Goal: Task Accomplishment & Management: Complete application form

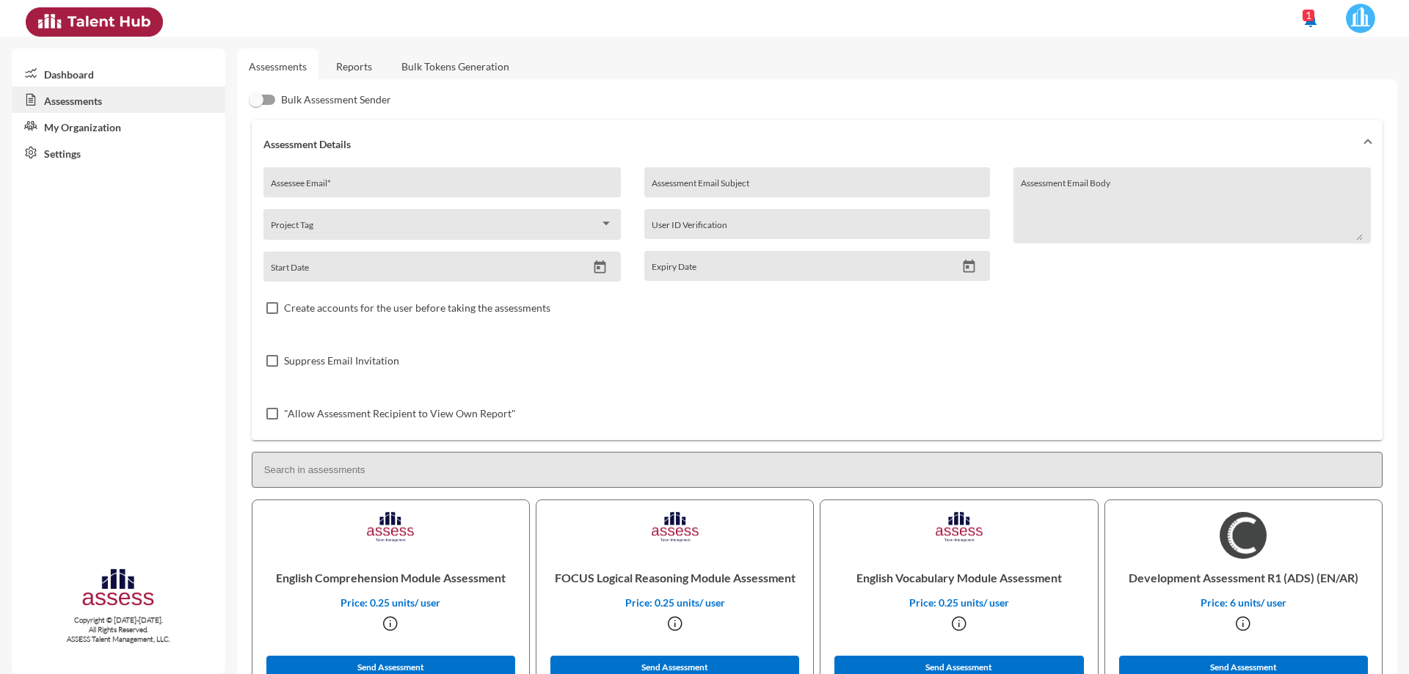
click at [352, 67] on link "Reports" at bounding box center [353, 66] width 59 height 36
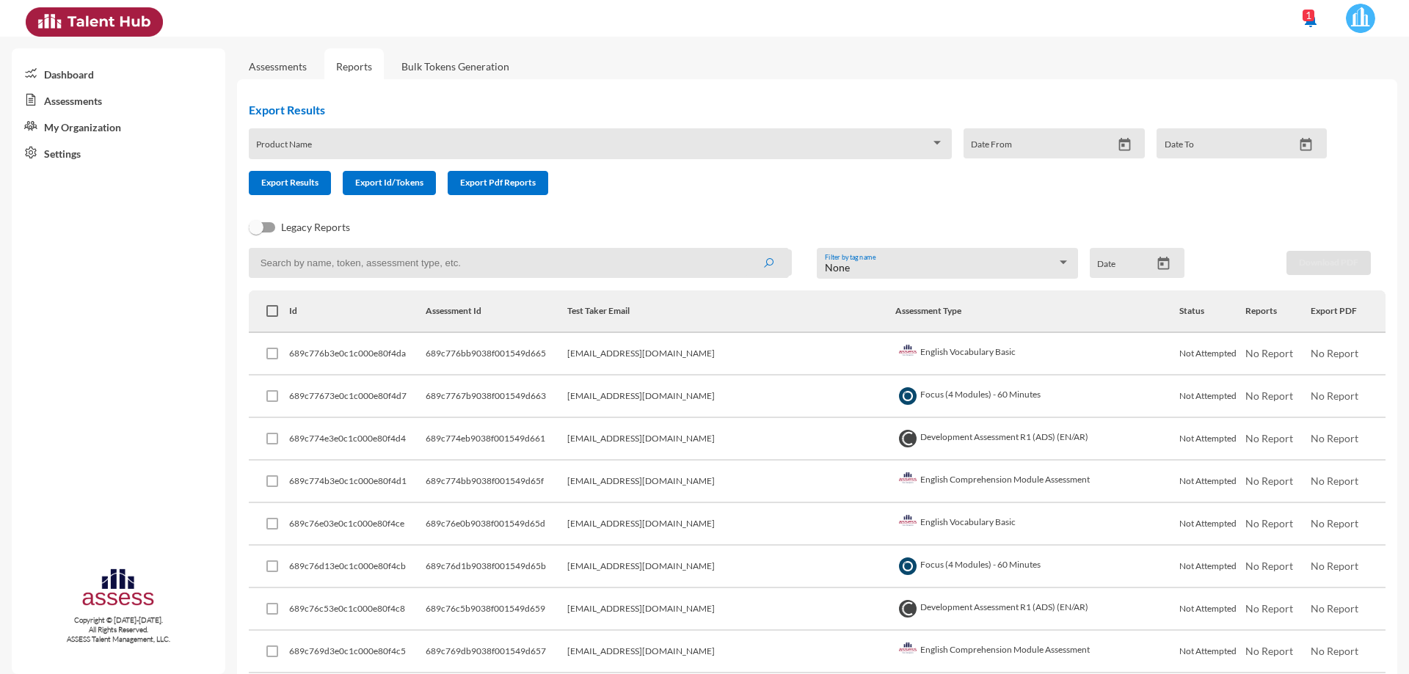
click at [276, 351] on span at bounding box center [272, 354] width 12 height 12
click at [272, 313] on span at bounding box center [272, 311] width 12 height 12
click at [272, 317] on input "checkbox" at bounding box center [271, 317] width 1 height 1
checkbox input "true"
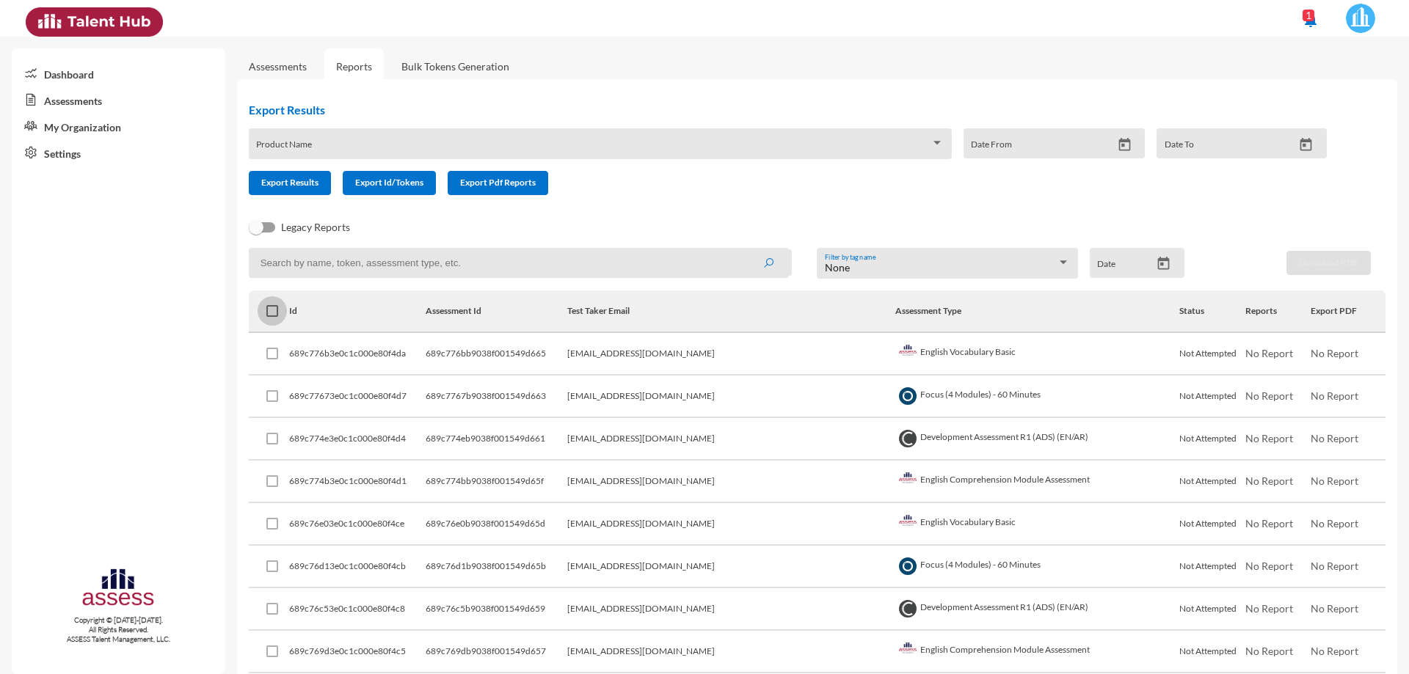
checkbox input "true"
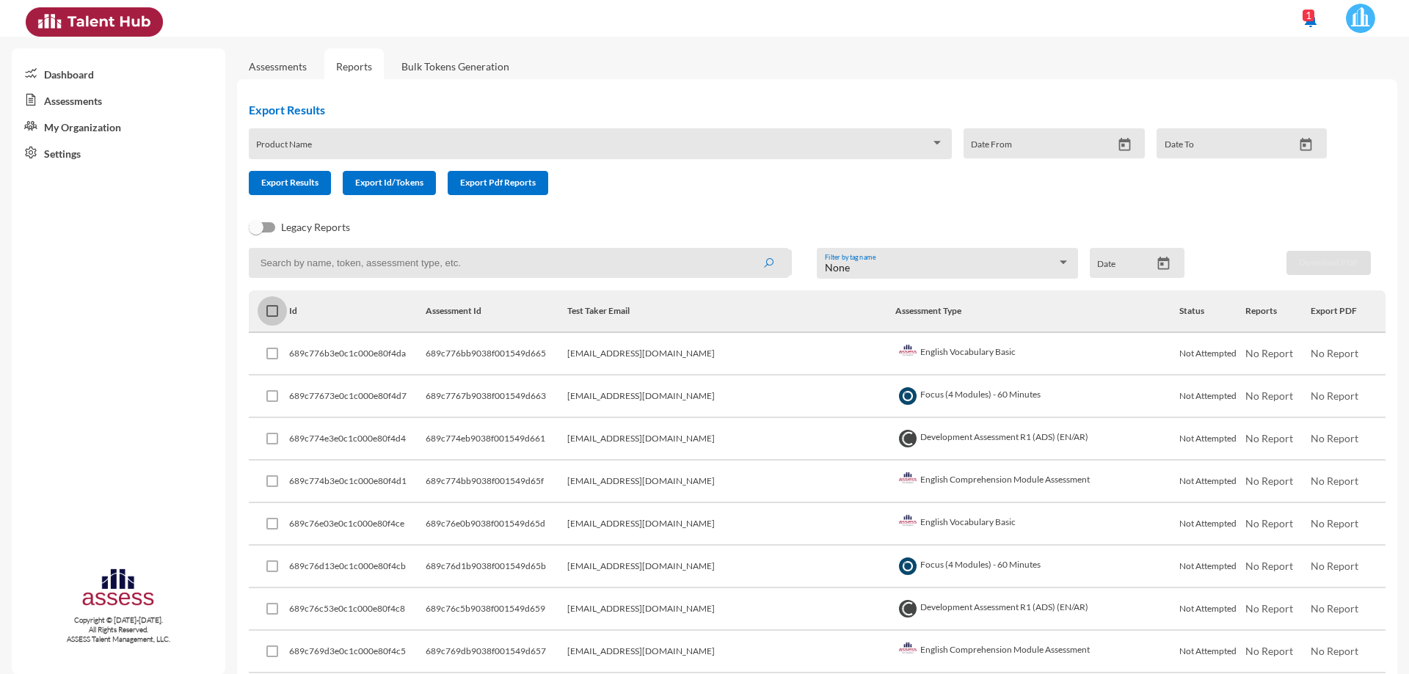
checkbox input "true"
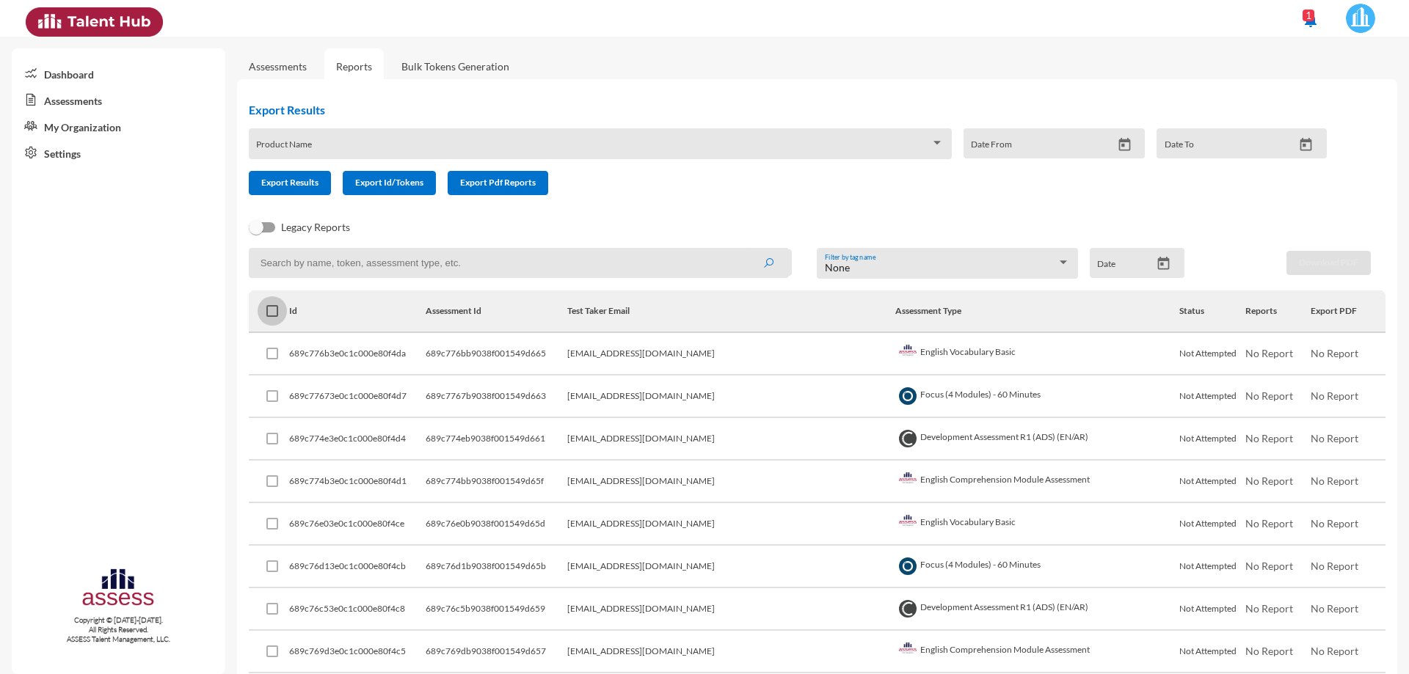
checkbox input "true"
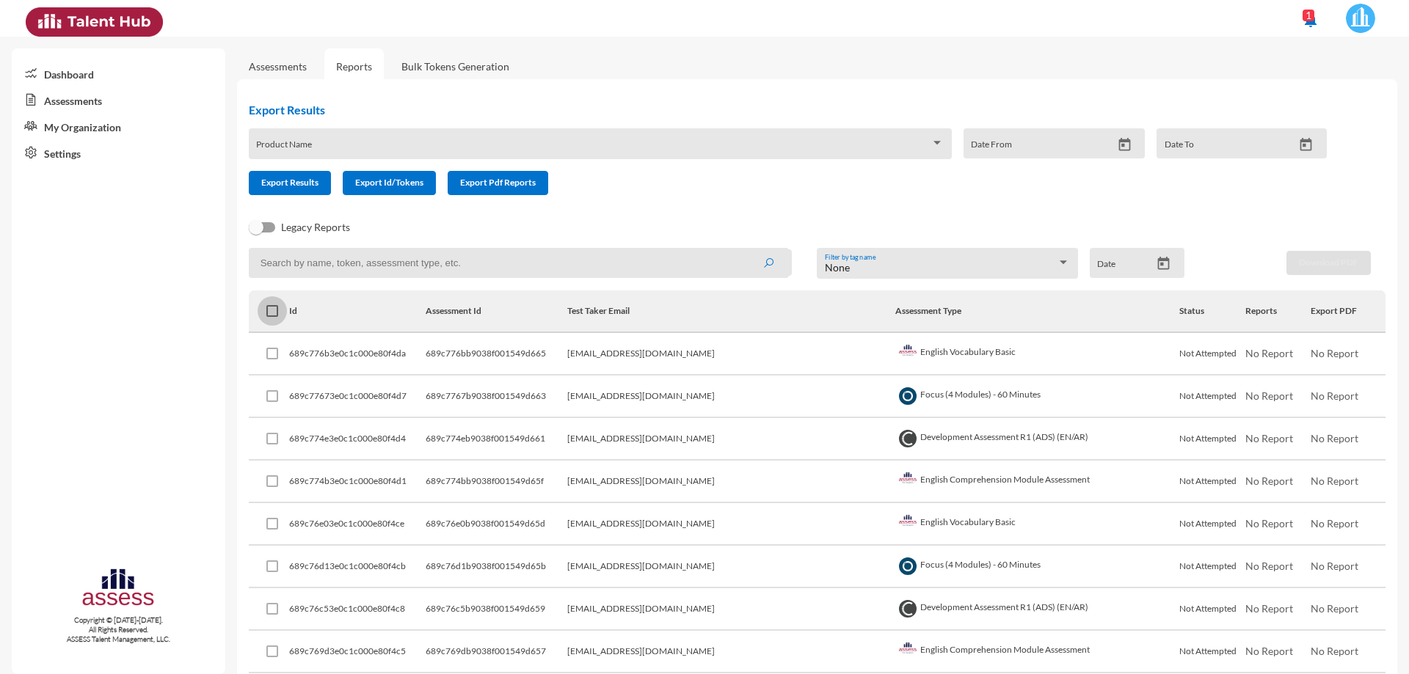
checkbox input "true"
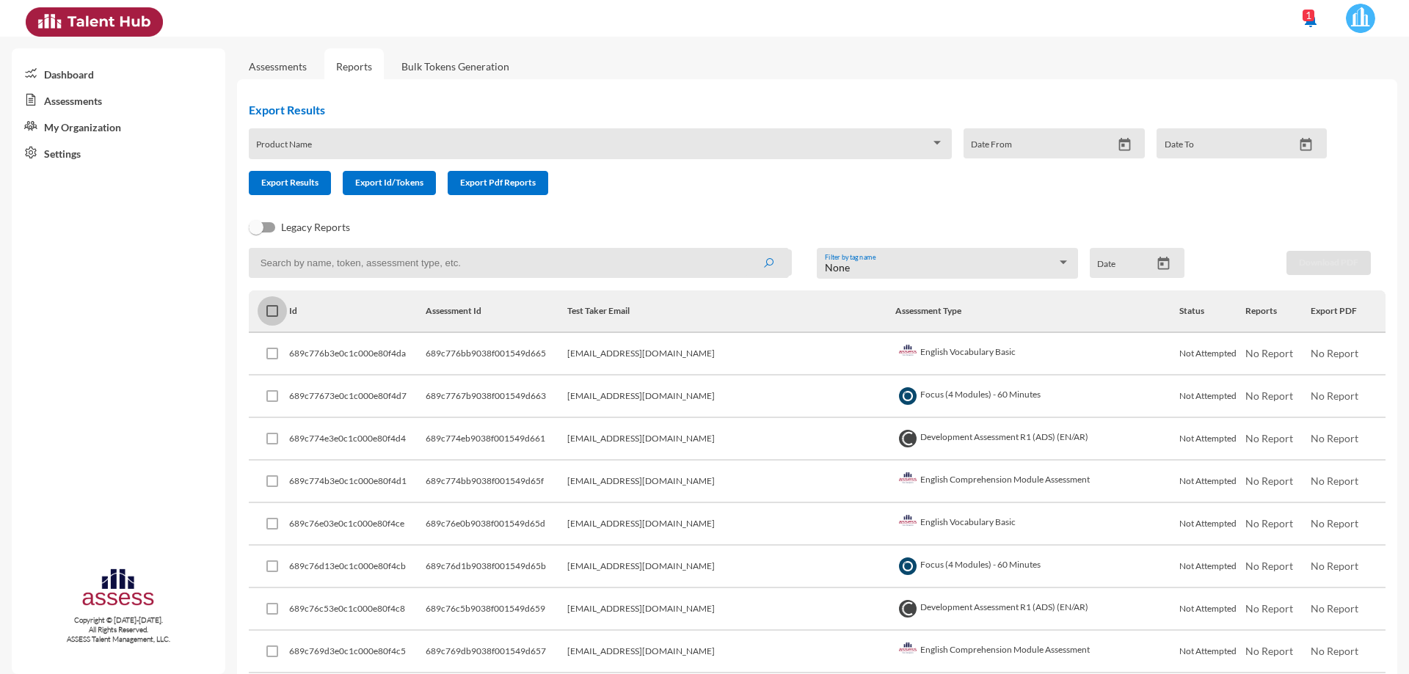
checkbox input "true"
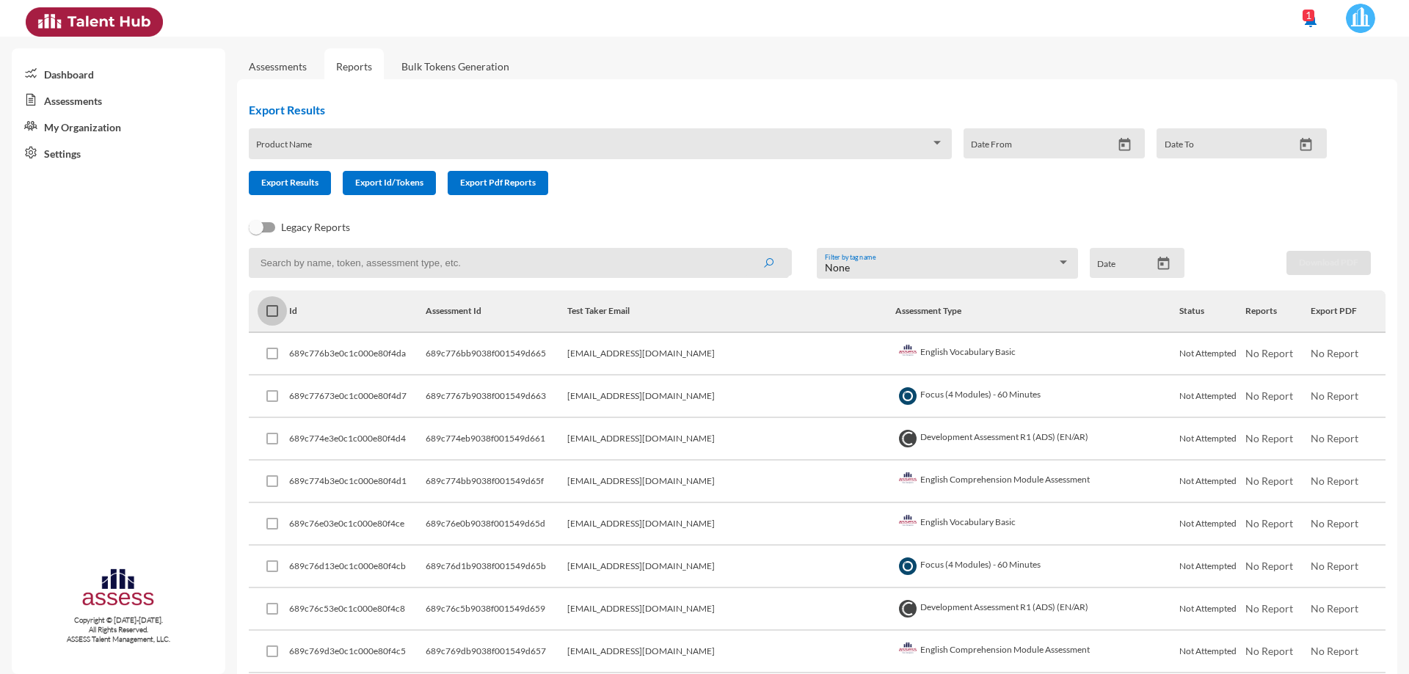
checkbox input "true"
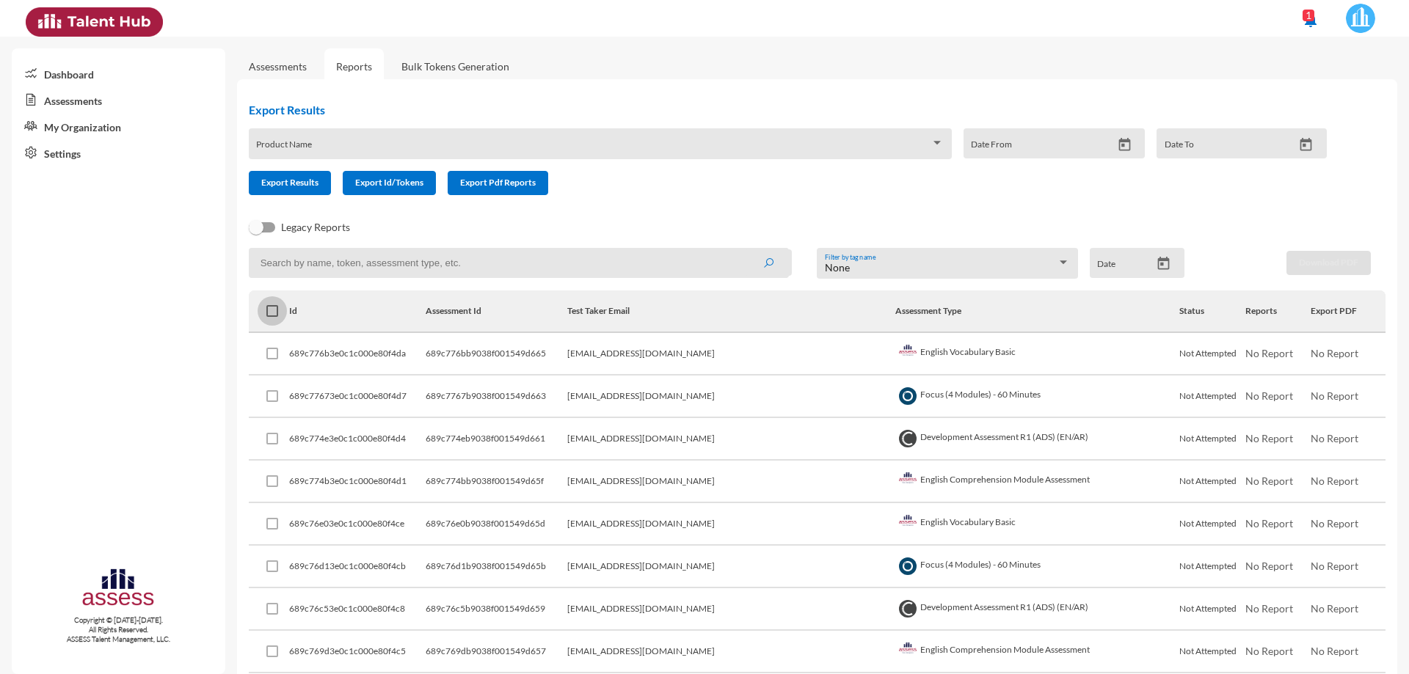
checkbox input "true"
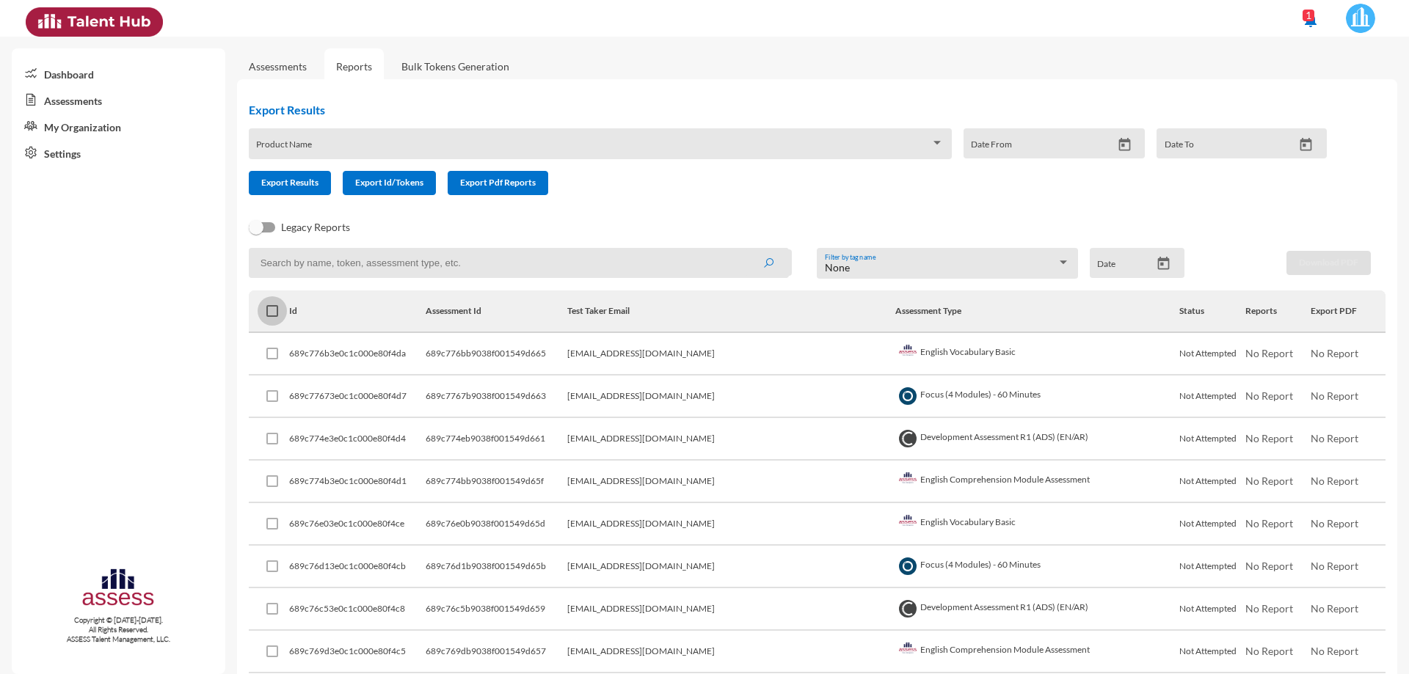
checkbox input "true"
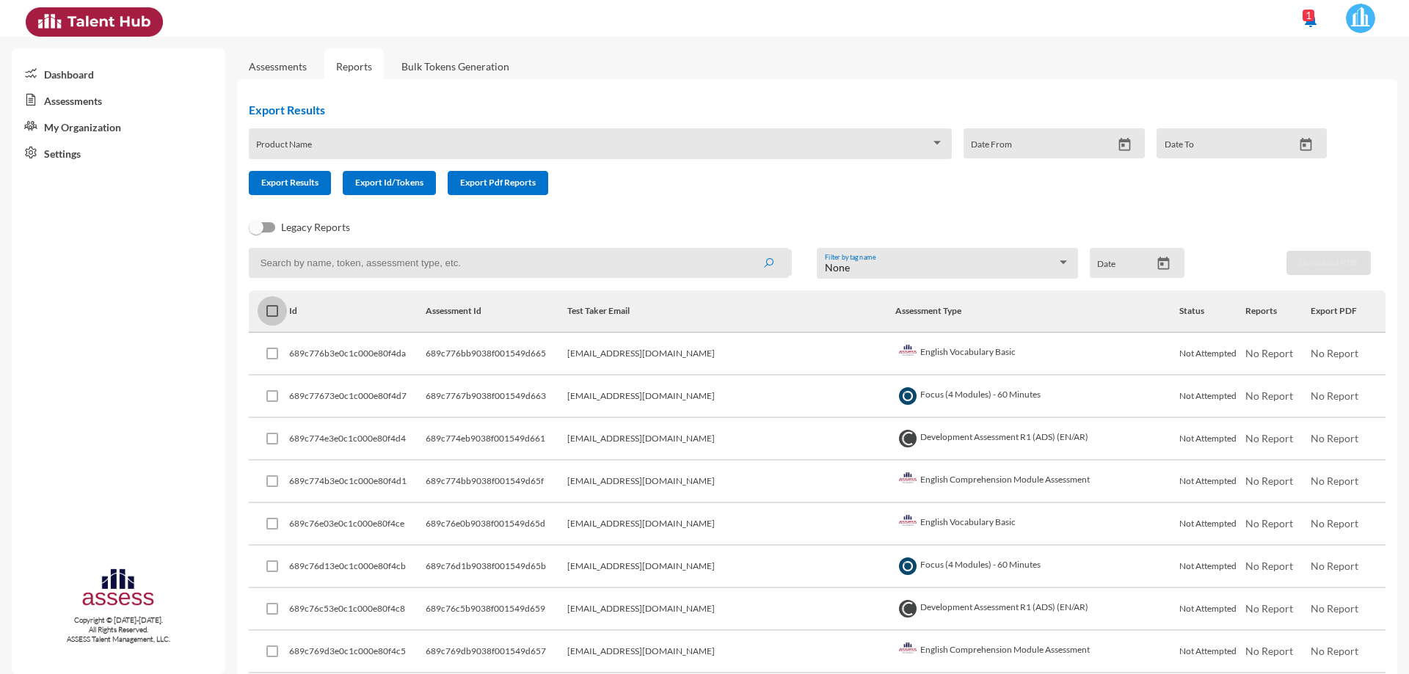
checkbox input "true"
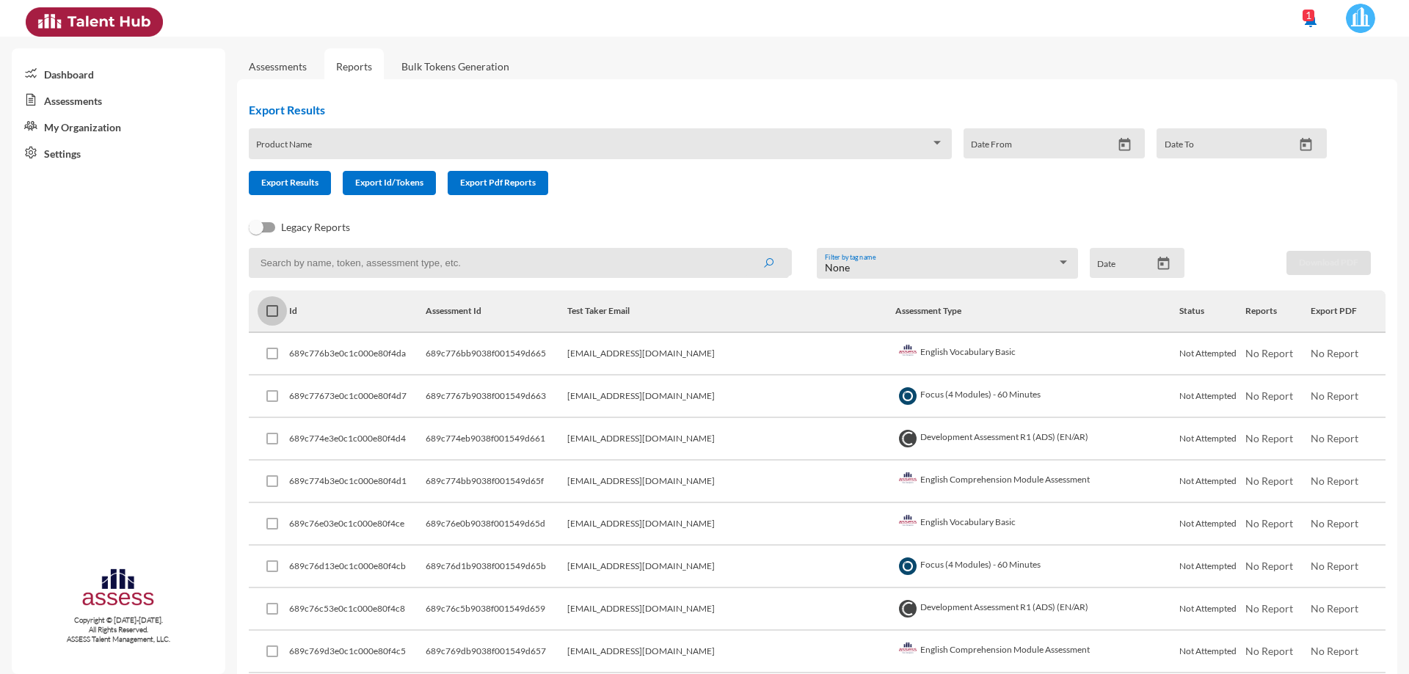
checkbox input "true"
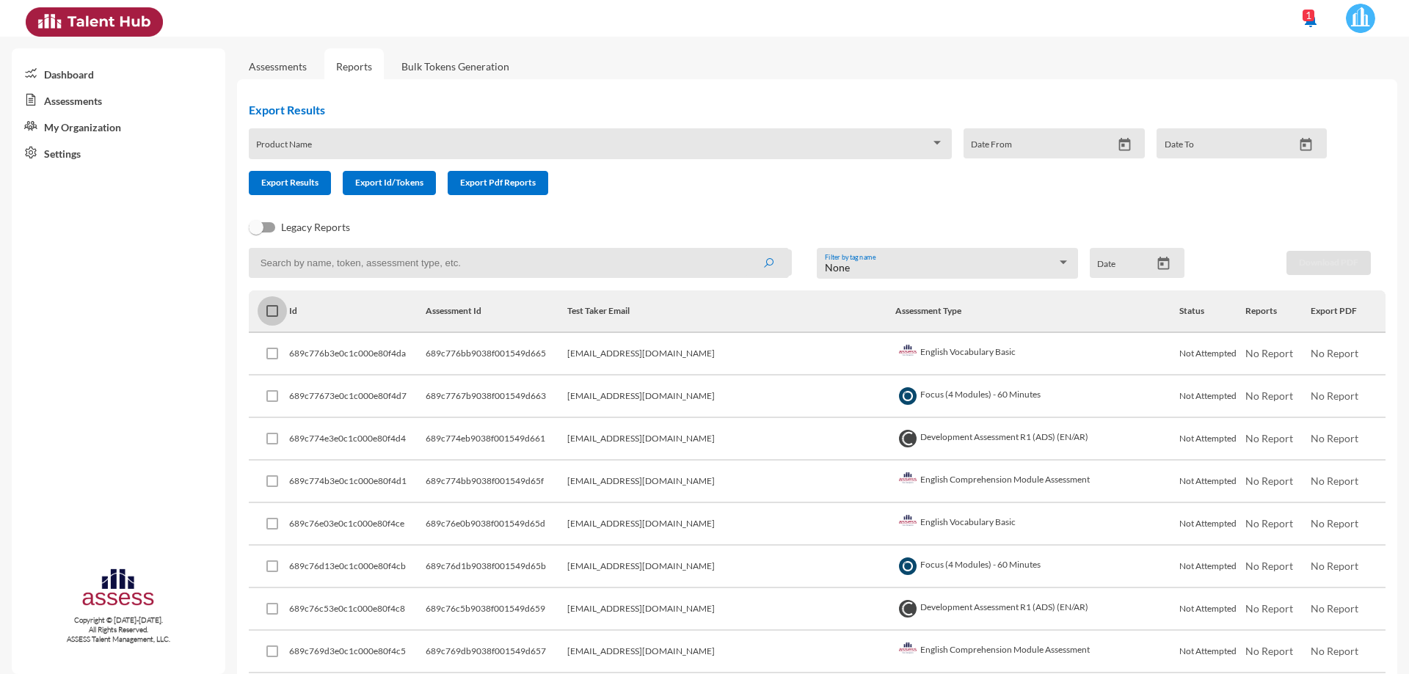
checkbox input "true"
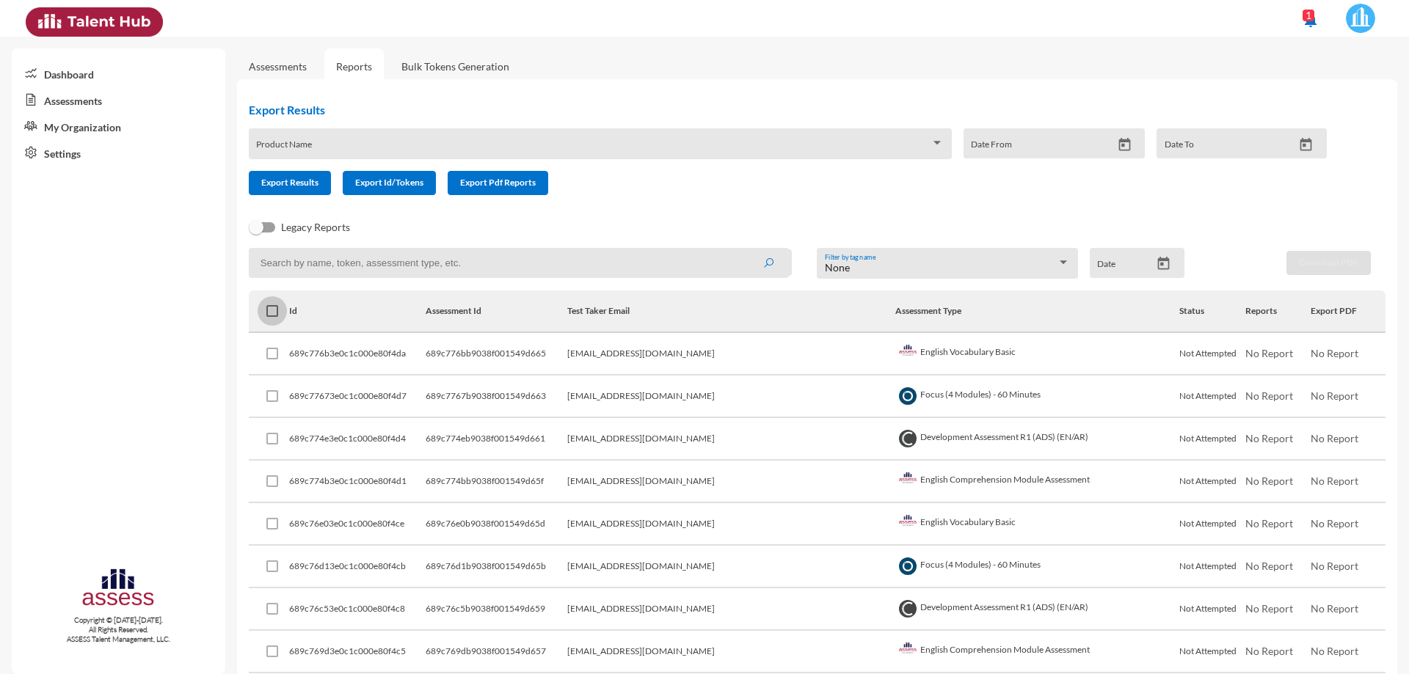
checkbox input "true"
click at [274, 357] on span at bounding box center [272, 354] width 12 height 12
click at [275, 314] on span at bounding box center [272, 311] width 12 height 12
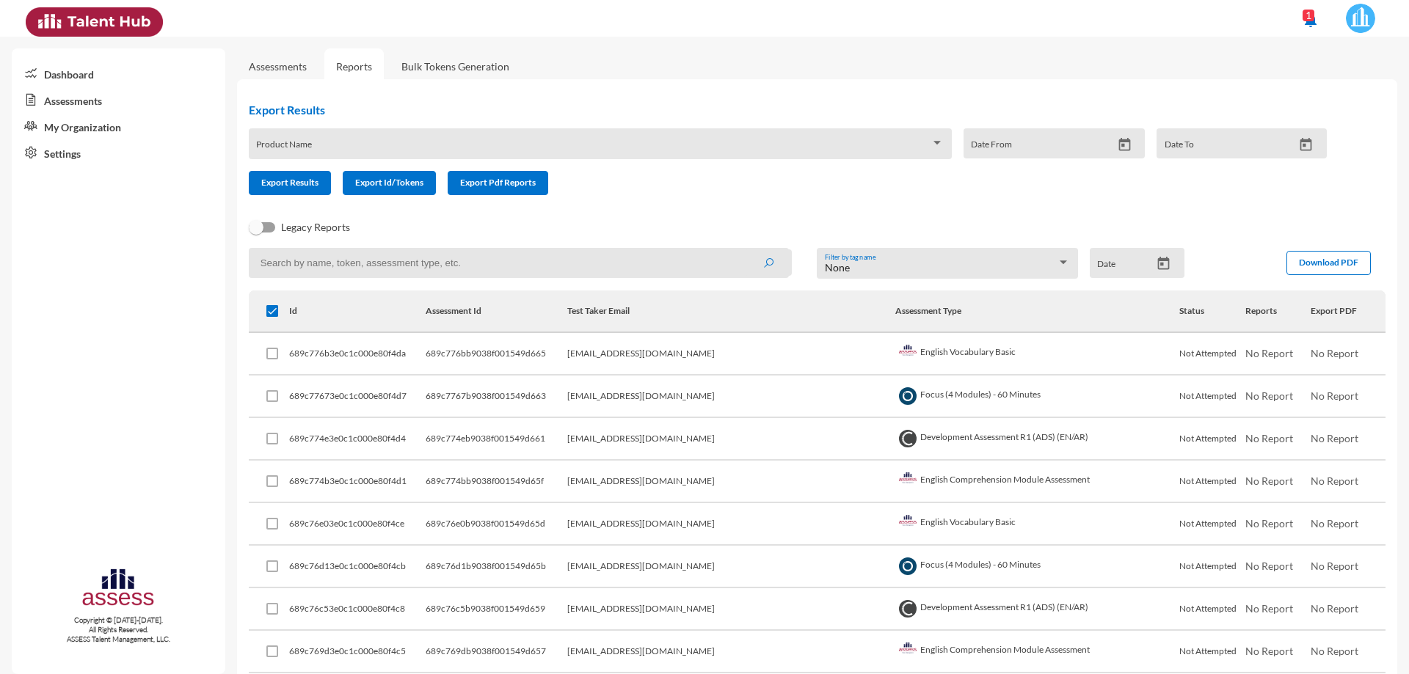
click at [272, 317] on input "checkbox" at bounding box center [271, 317] width 1 height 1
checkbox input "false"
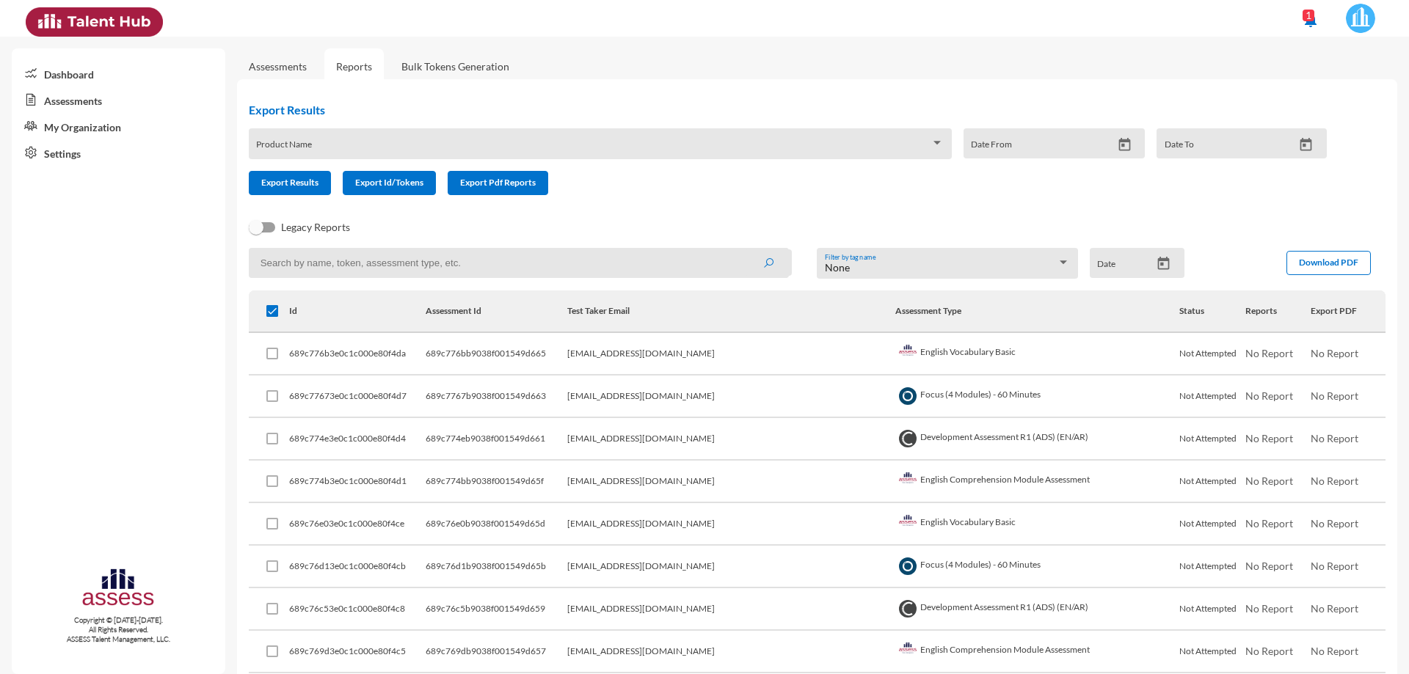
checkbox input "false"
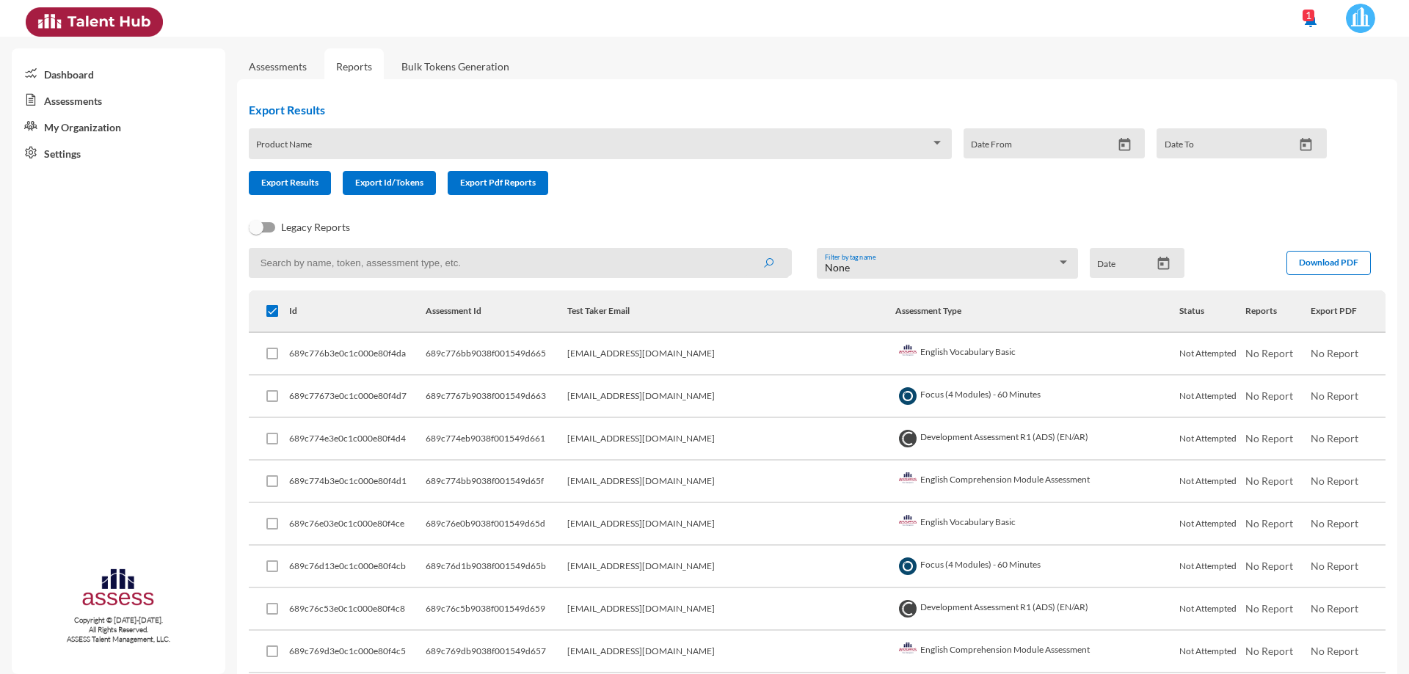
checkbox input "false"
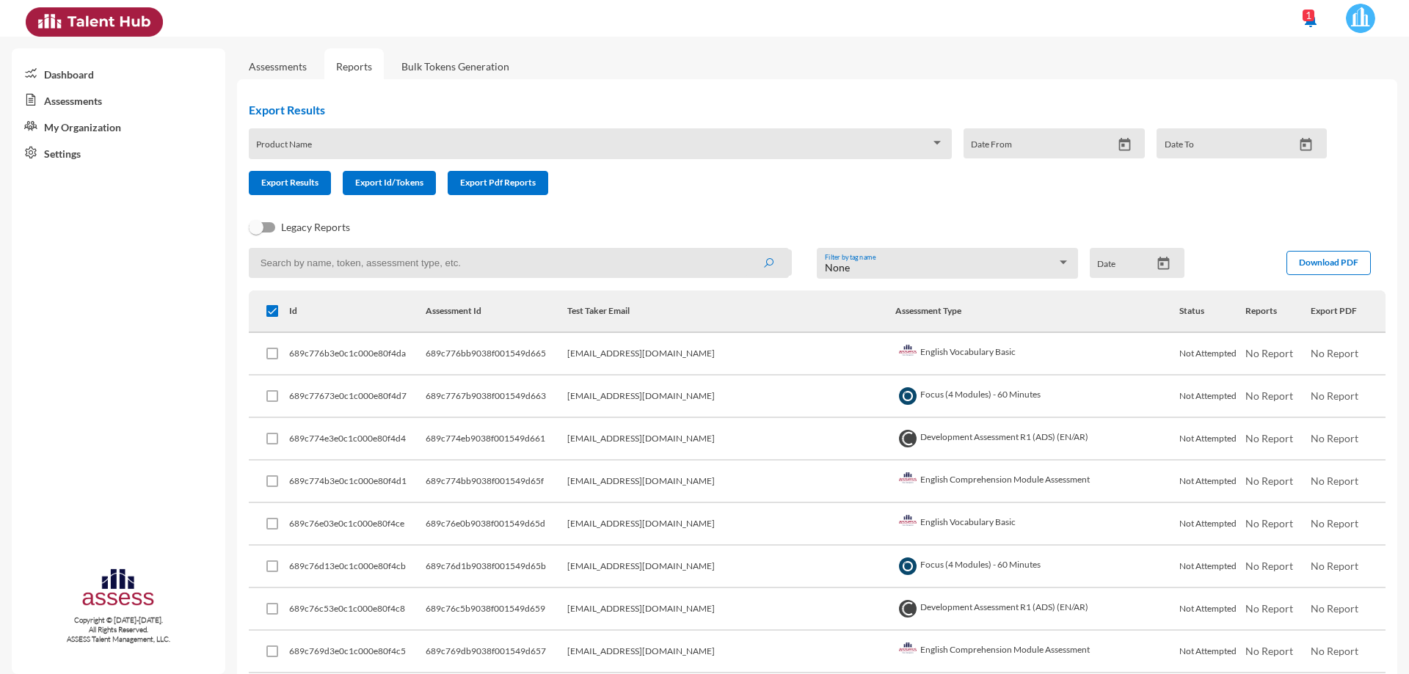
checkbox input "false"
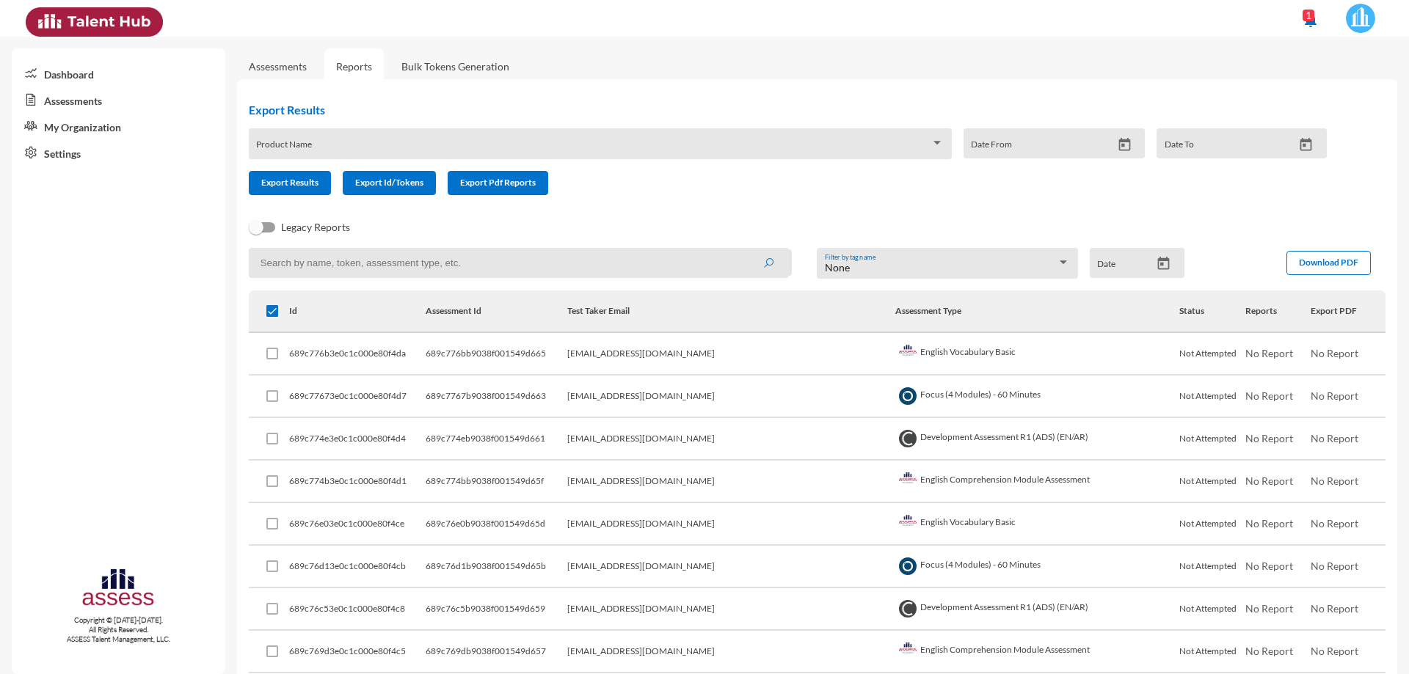
checkbox input "false"
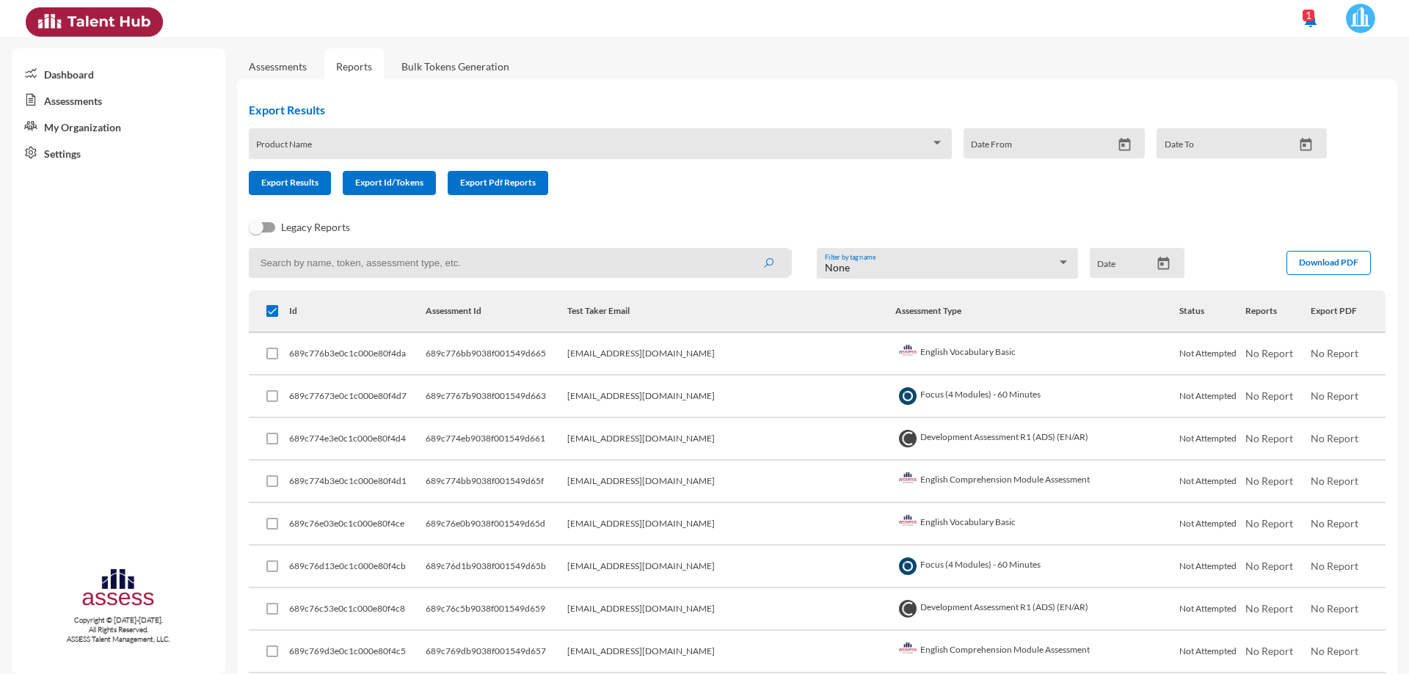
checkbox input "false"
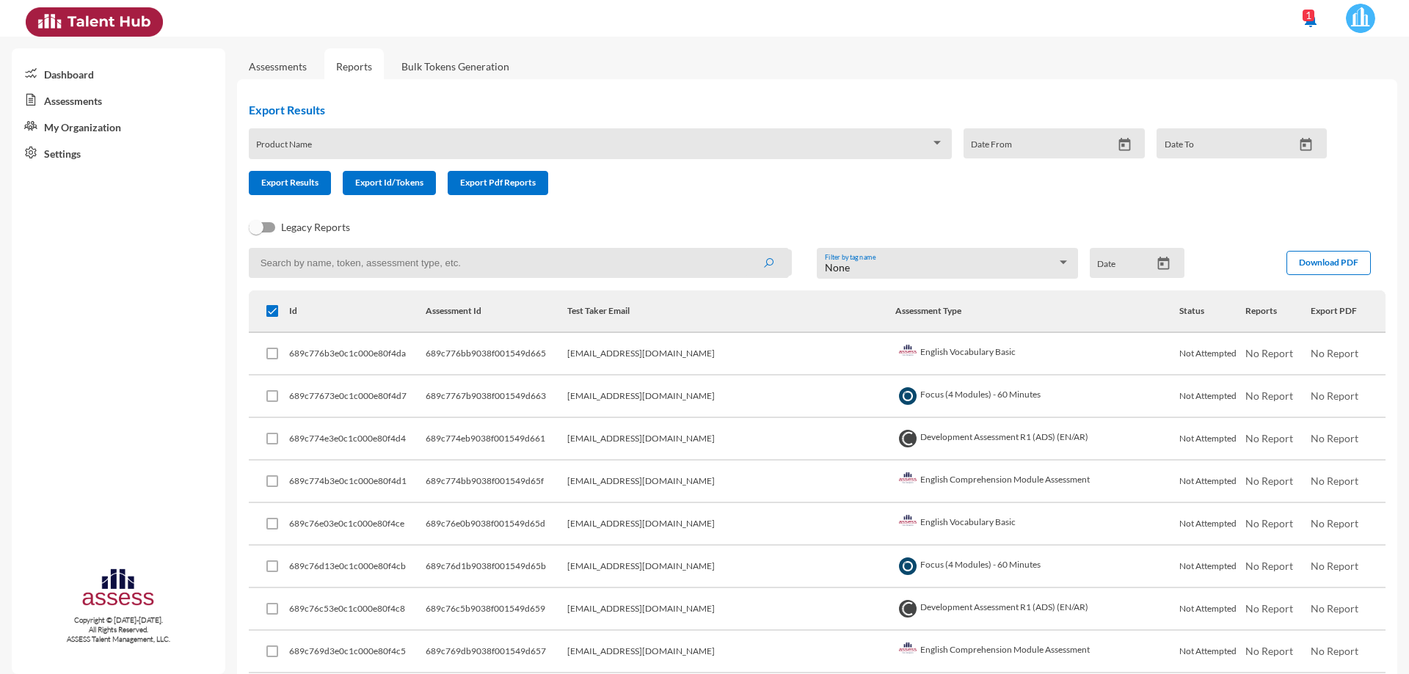
checkbox input "false"
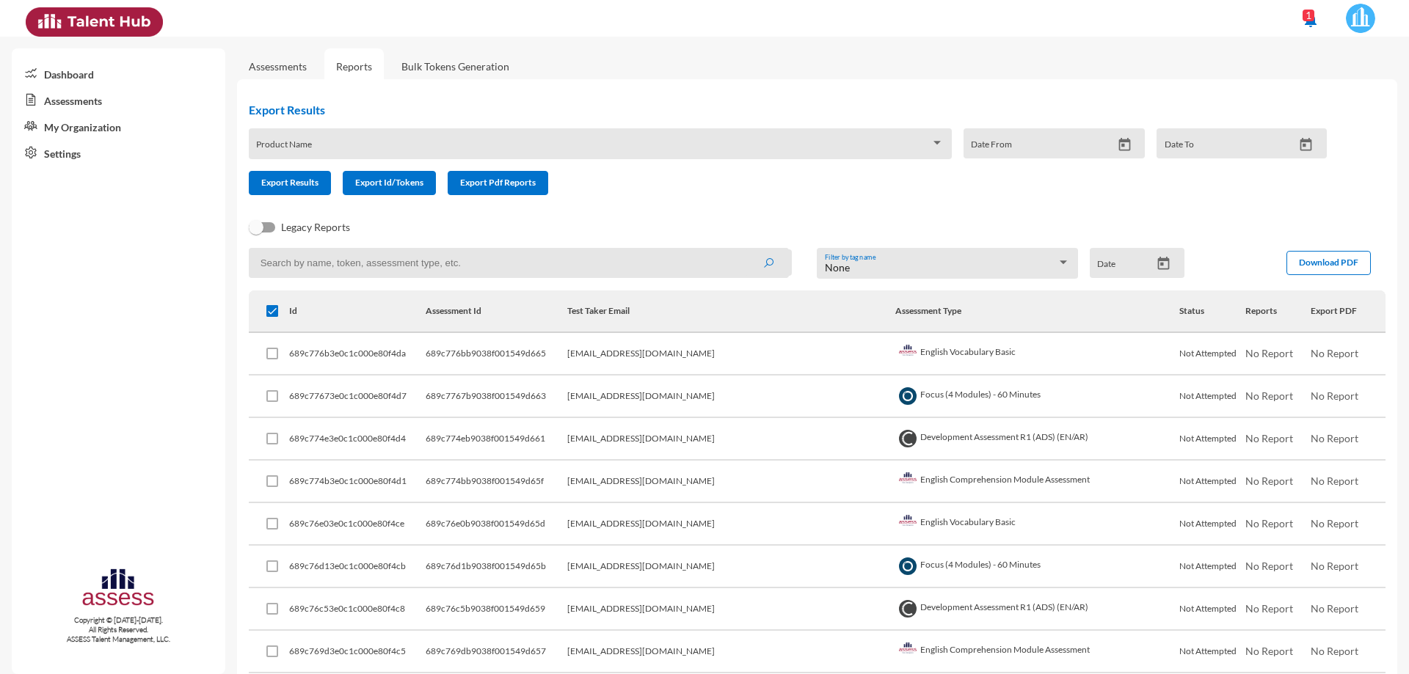
checkbox input "false"
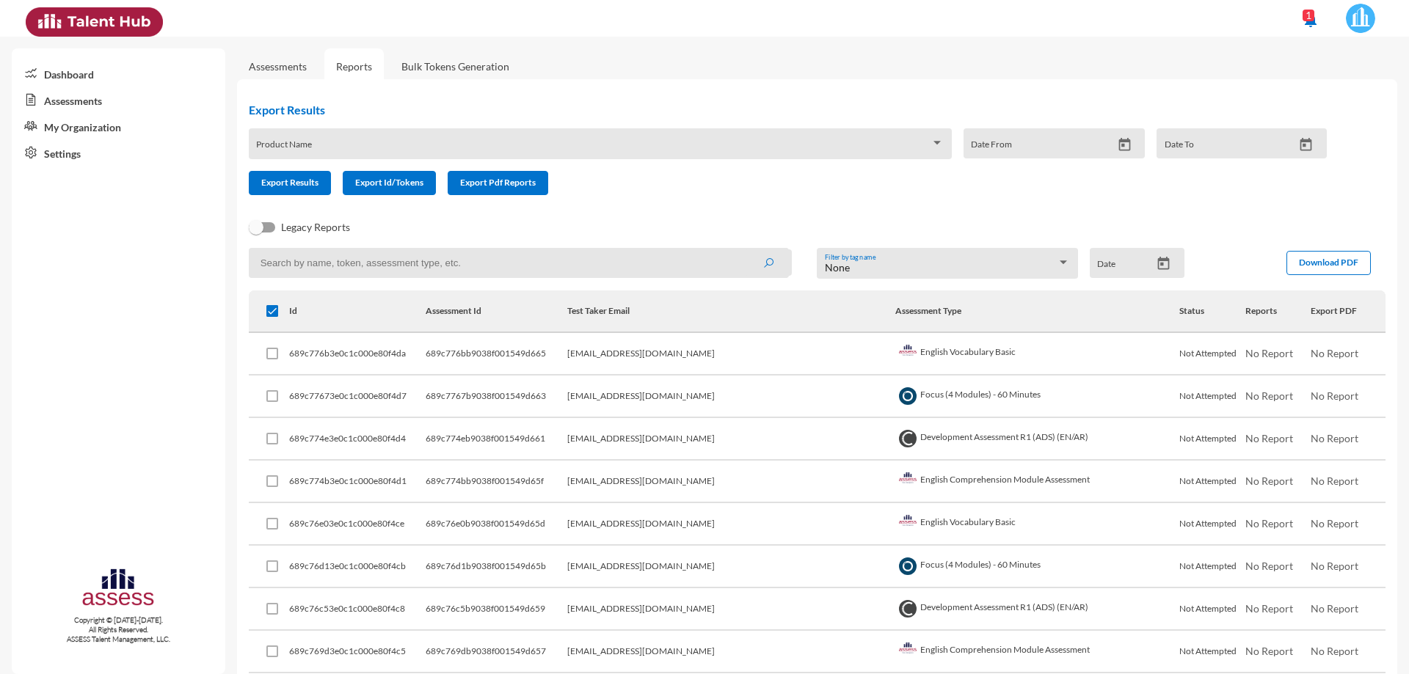
checkbox input "false"
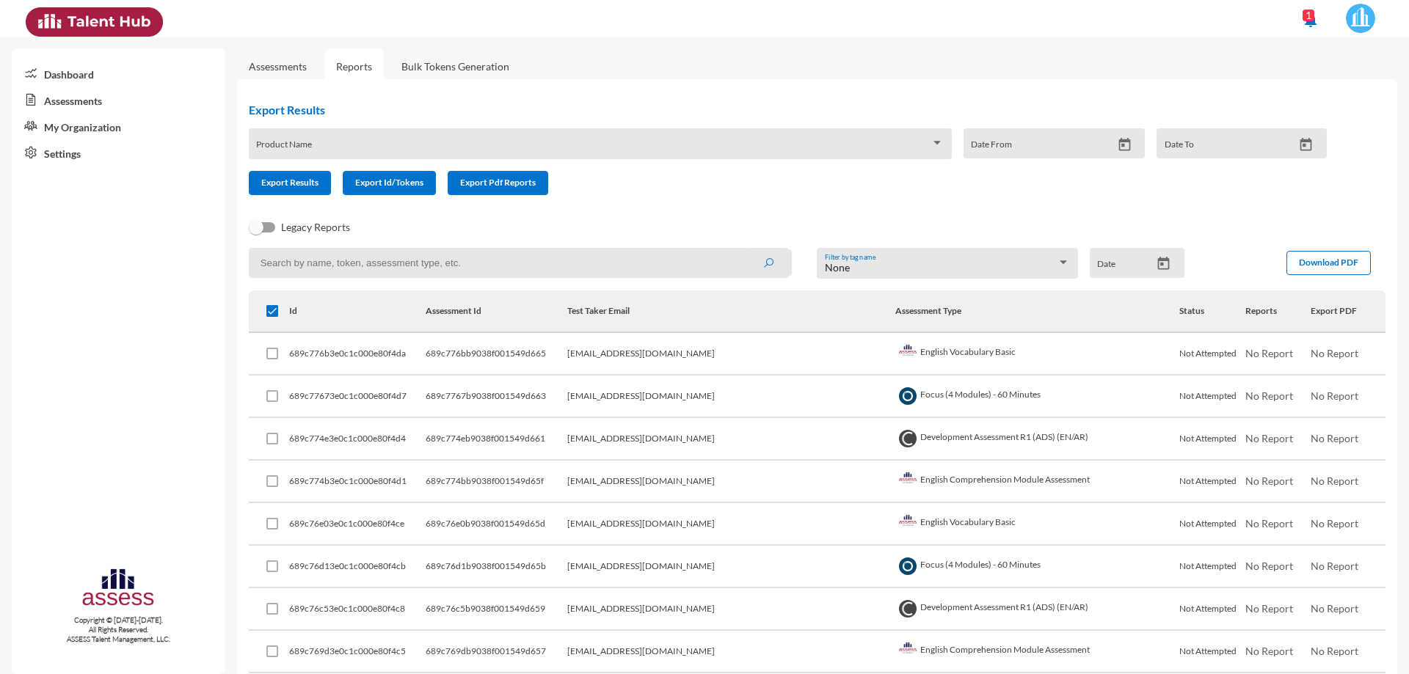
checkbox input "false"
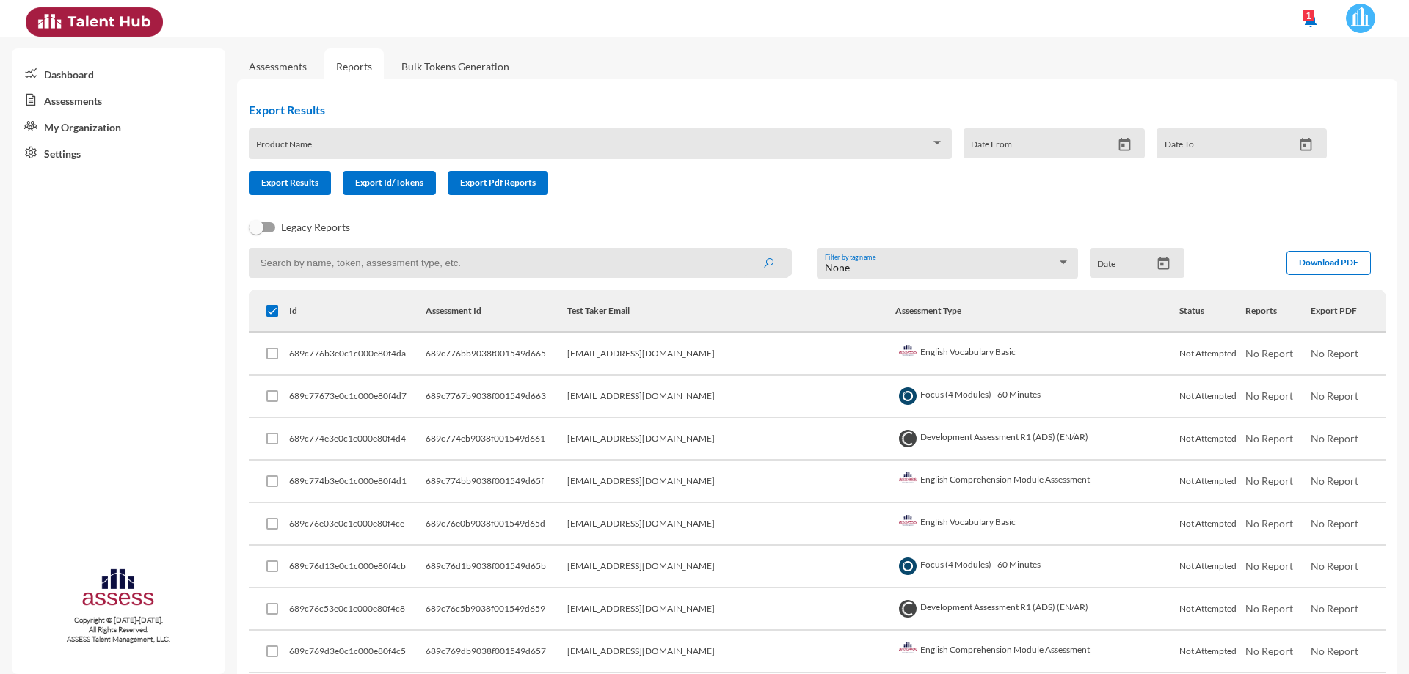
checkbox input "false"
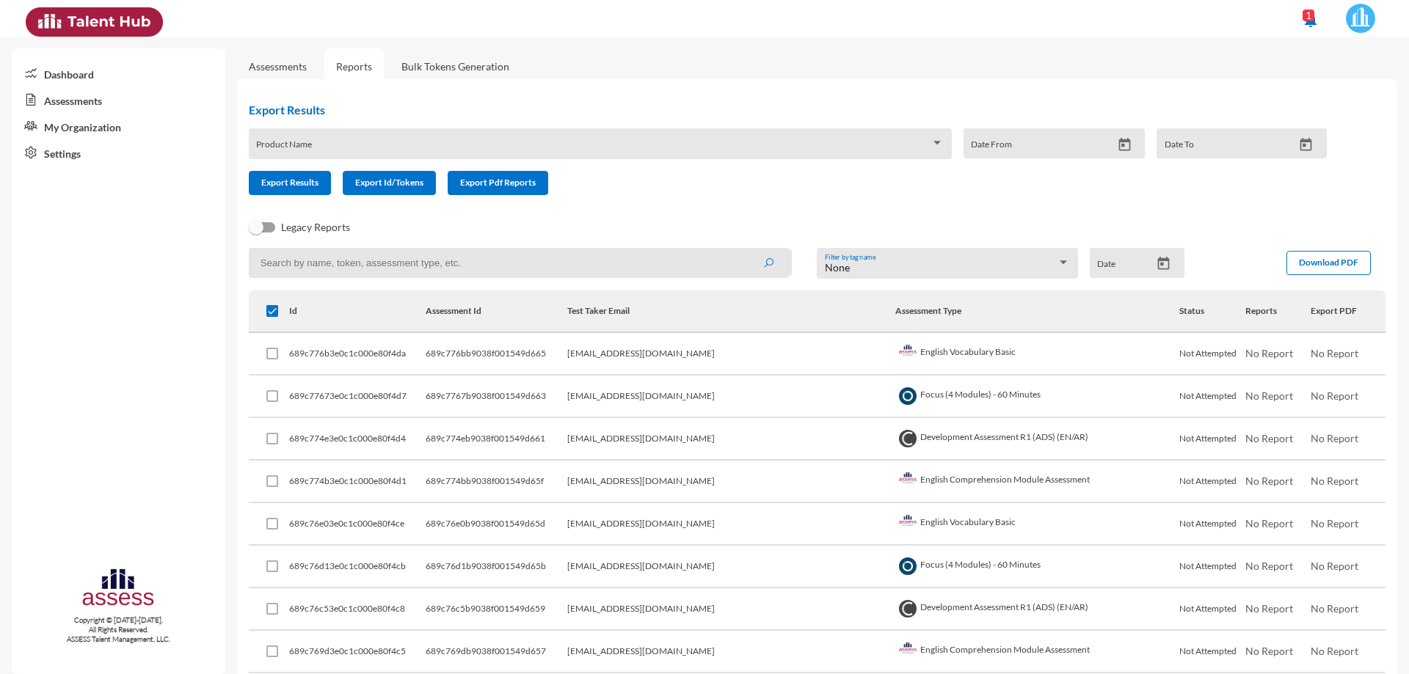
checkbox input "false"
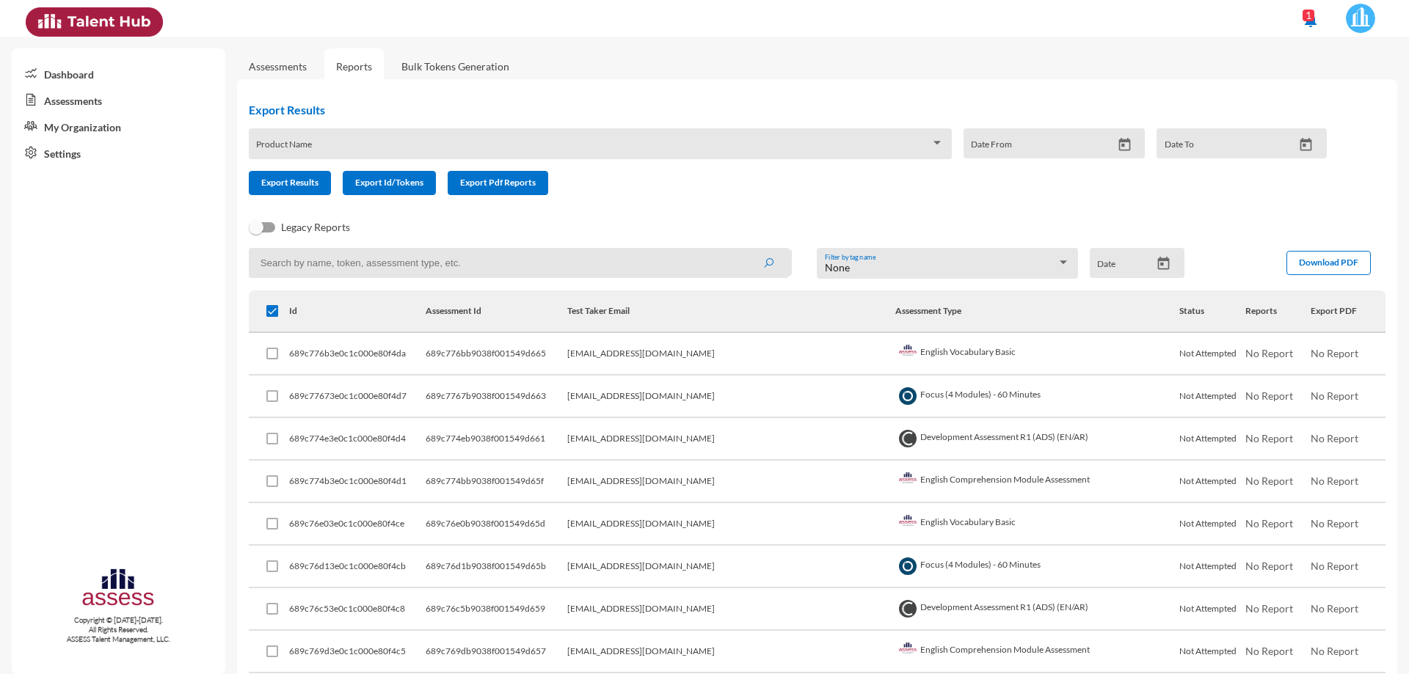
checkbox input "false"
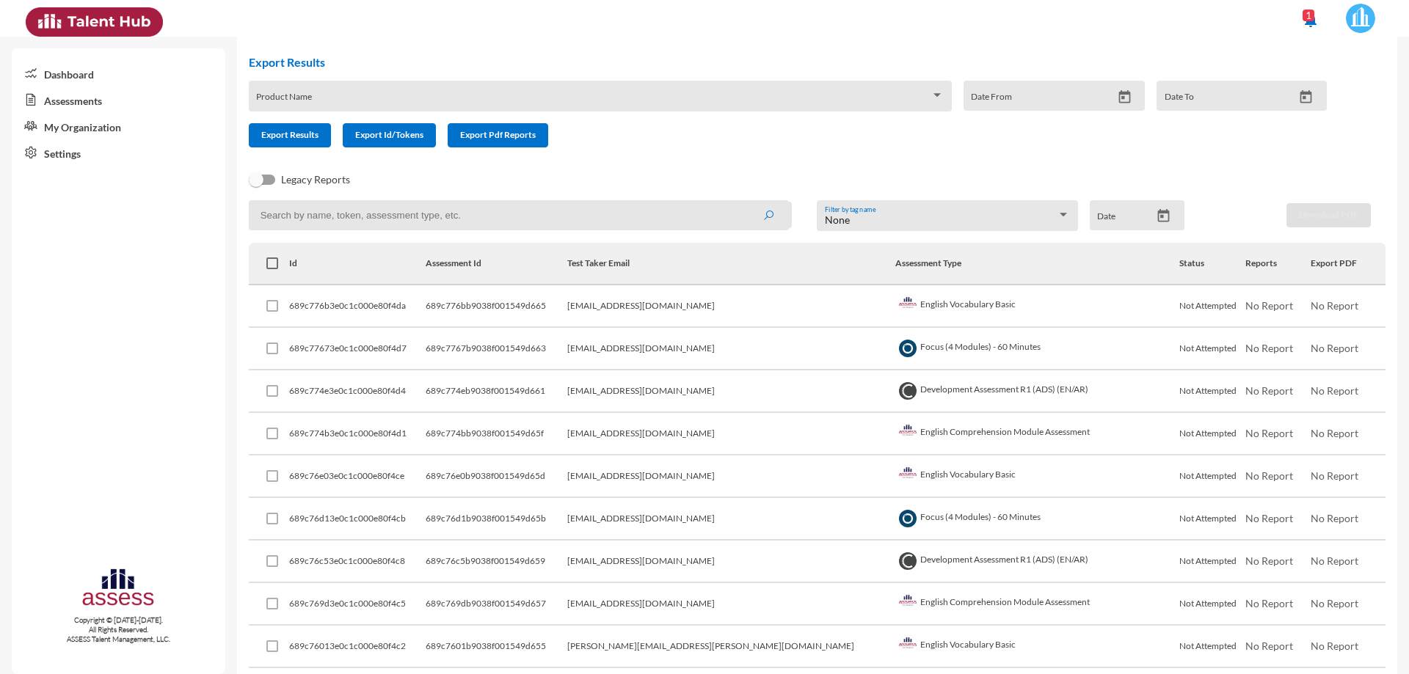
scroll to position [73, 0]
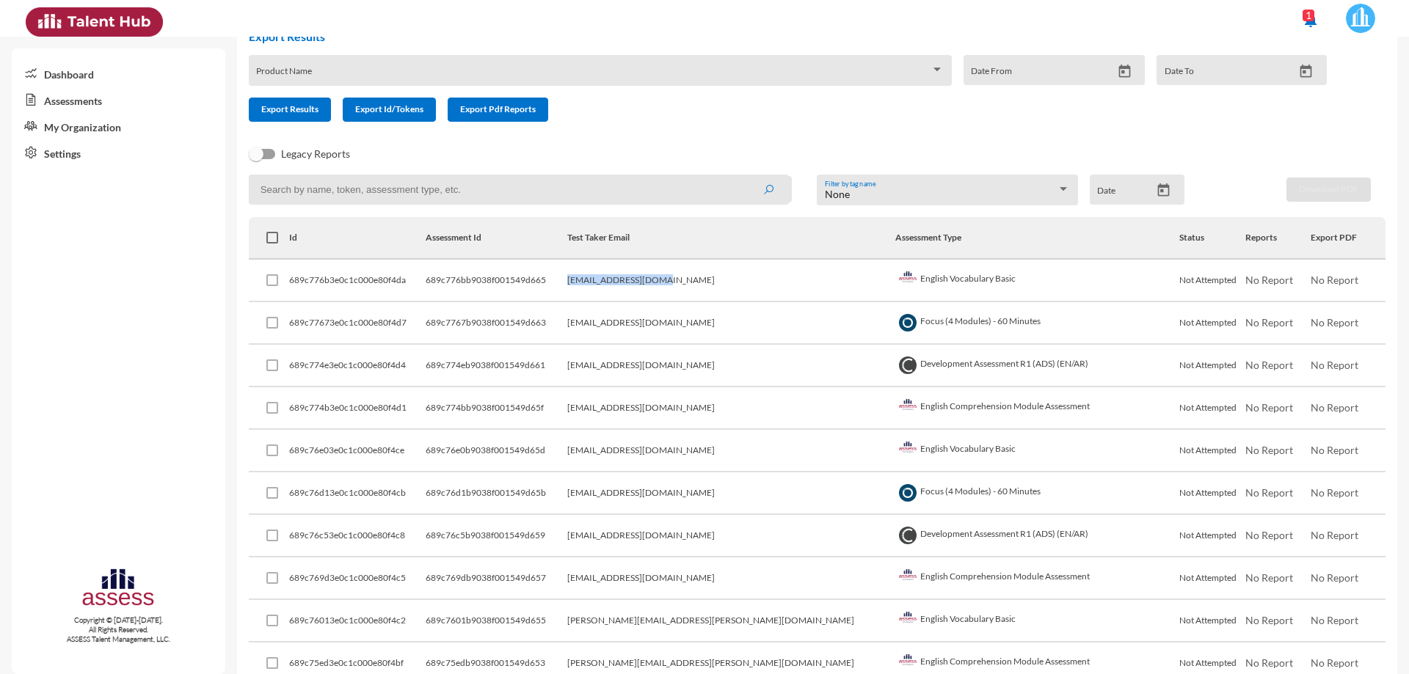
drag, startPoint x: 729, startPoint y: 279, endPoint x: 632, endPoint y: 274, distance: 97.0
click at [632, 274] on tr "689c776b3e0c1c000e80f4da 689c776bb9038f001549d665 [EMAIL_ADDRESS][DOMAIN_NAME] …" at bounding box center [817, 281] width 1137 height 43
copy tr "[EMAIL_ADDRESS][DOMAIN_NAME]"
click at [84, 107] on link "Assessments" at bounding box center [119, 100] width 214 height 26
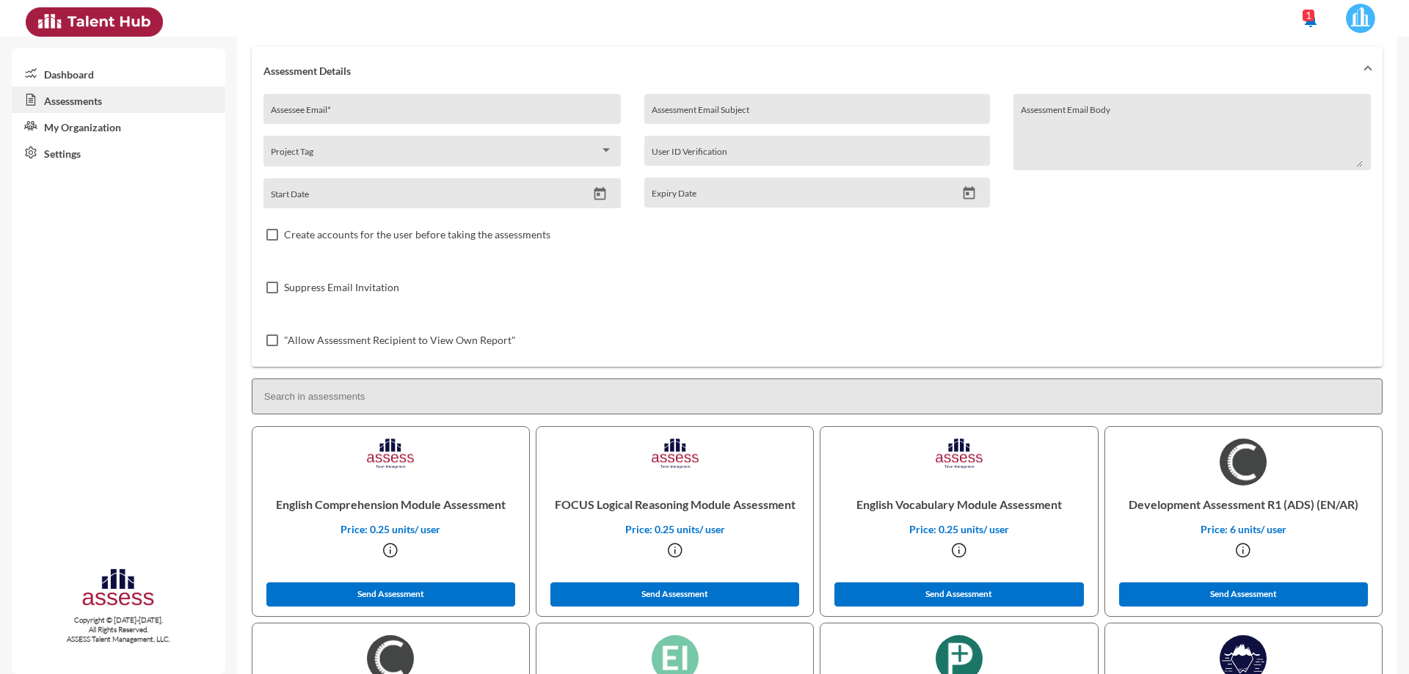
click at [359, 110] on input "Assessee Email *" at bounding box center [442, 115] width 342 height 12
paste input "[EMAIL_ADDRESS][DOMAIN_NAME]"
click at [280, 111] on input "[EMAIL_ADDRESS][DOMAIN_NAME]" at bounding box center [442, 115] width 342 height 12
type input "[EMAIL_ADDRESS][DOMAIN_NAME]"
click at [679, 288] on div "Suppress Email Invitation" at bounding box center [816, 287] width 1107 height 53
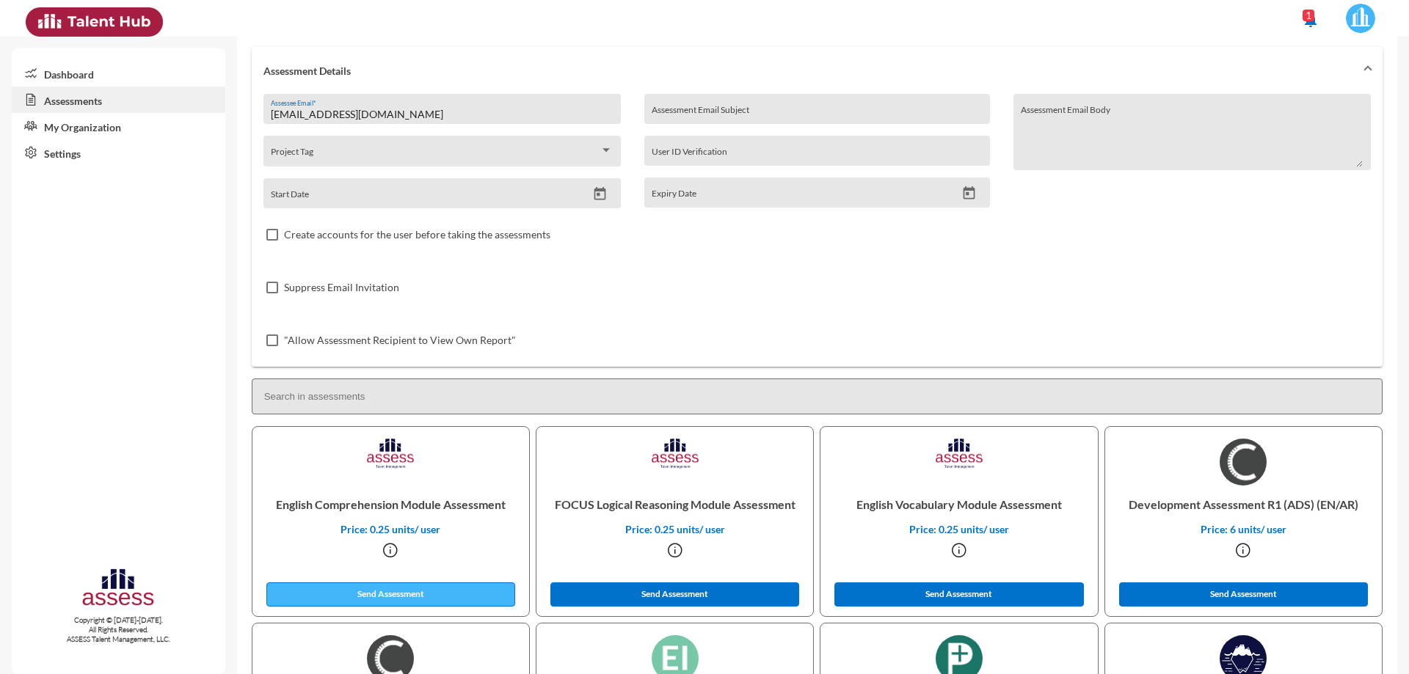
click at [456, 588] on button "Send Assessment" at bounding box center [390, 595] width 249 height 24
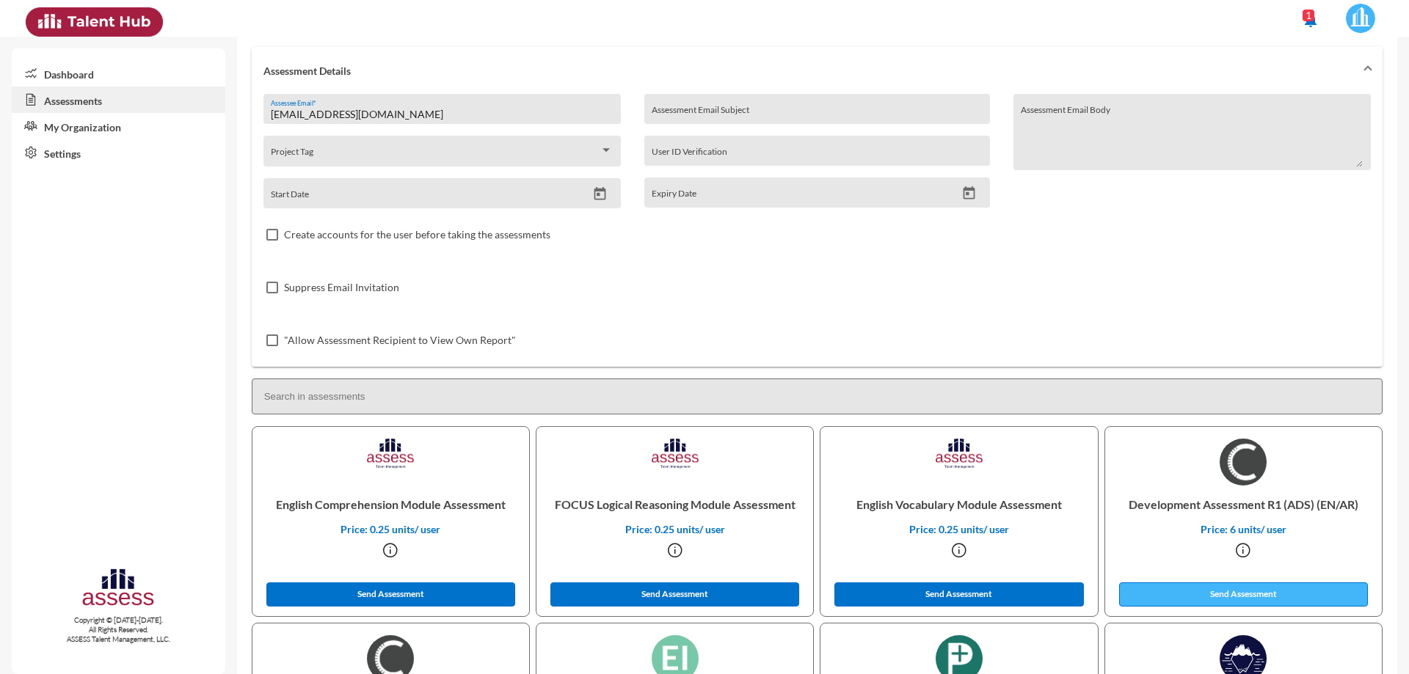
click at [1197, 599] on button "Send Assessment" at bounding box center [1243, 595] width 249 height 24
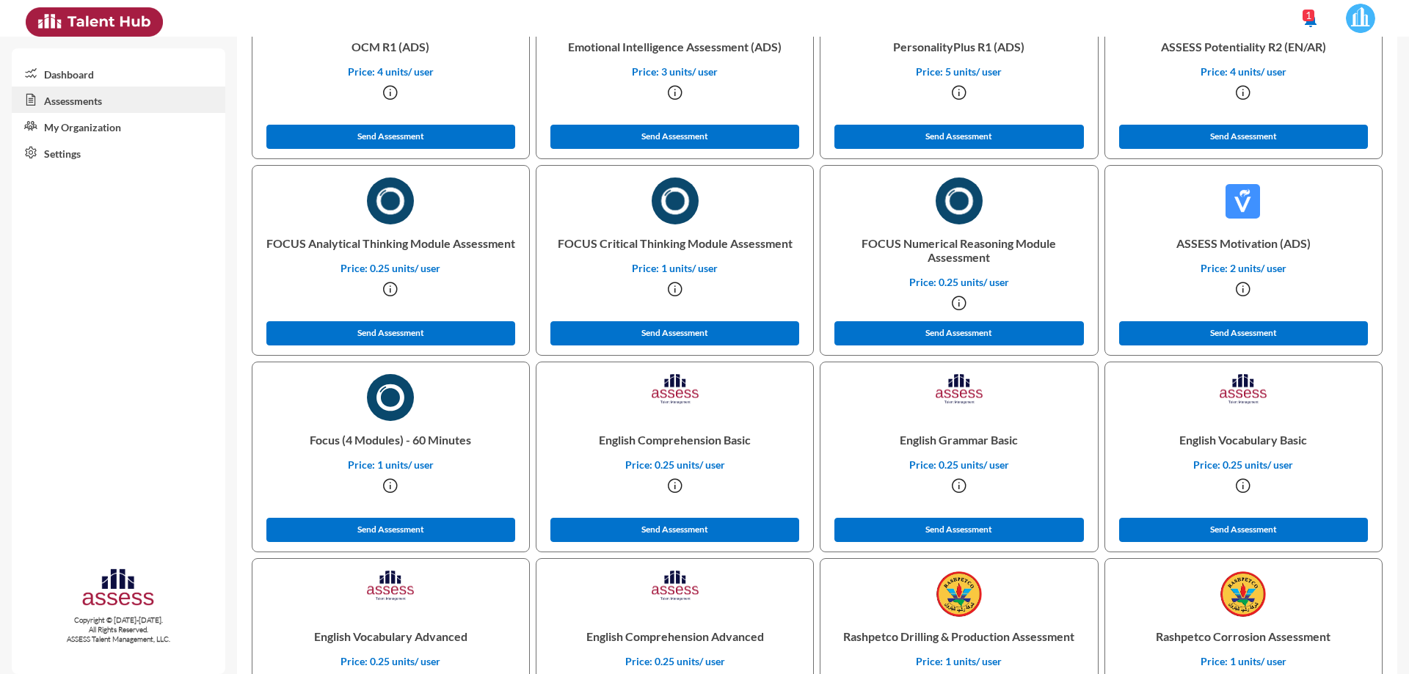
scroll to position [734, 0]
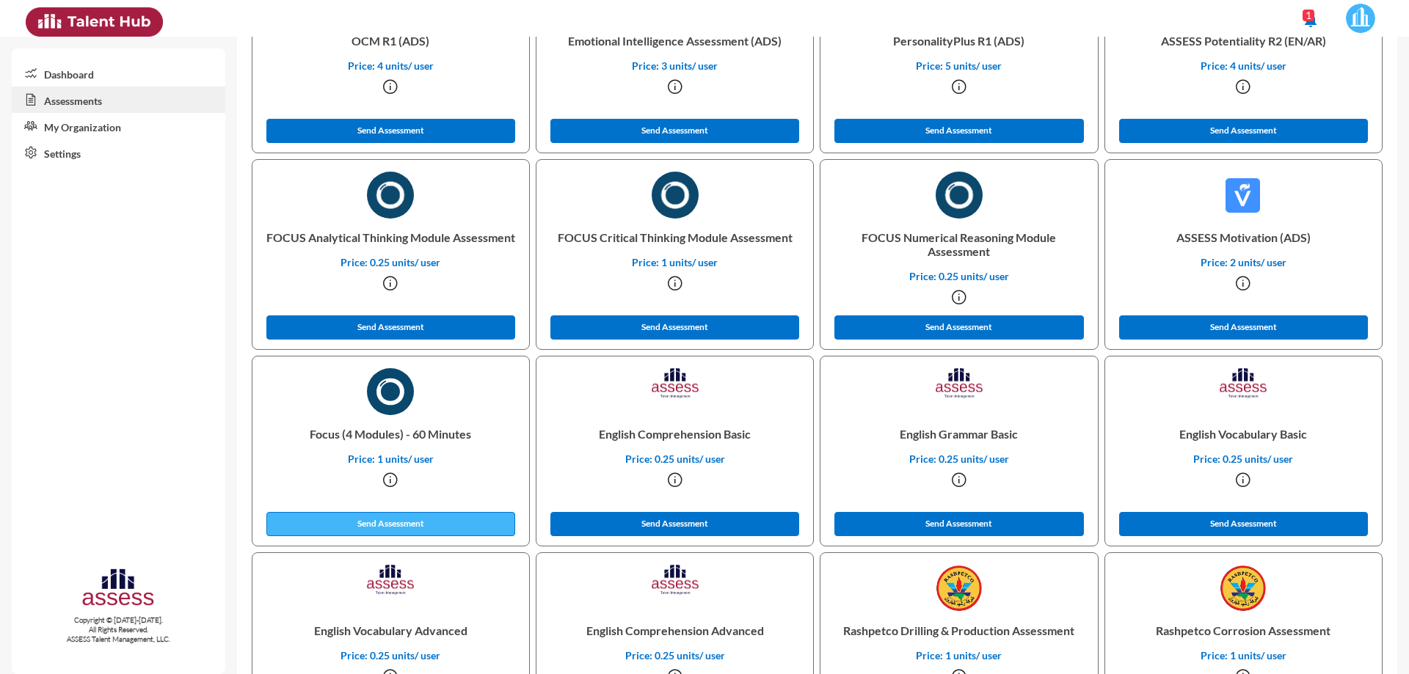
click at [466, 526] on button "Send Assessment" at bounding box center [390, 524] width 249 height 24
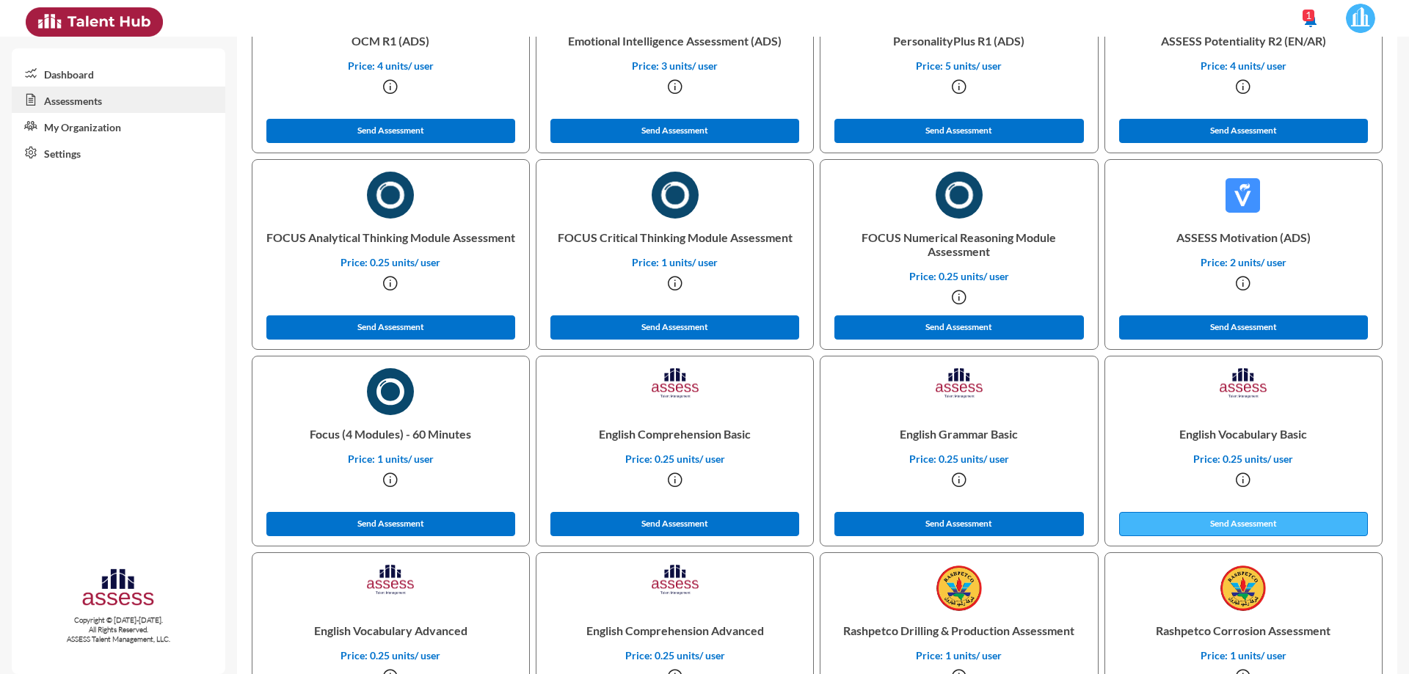
click at [1291, 520] on button "Send Assessment" at bounding box center [1243, 524] width 249 height 24
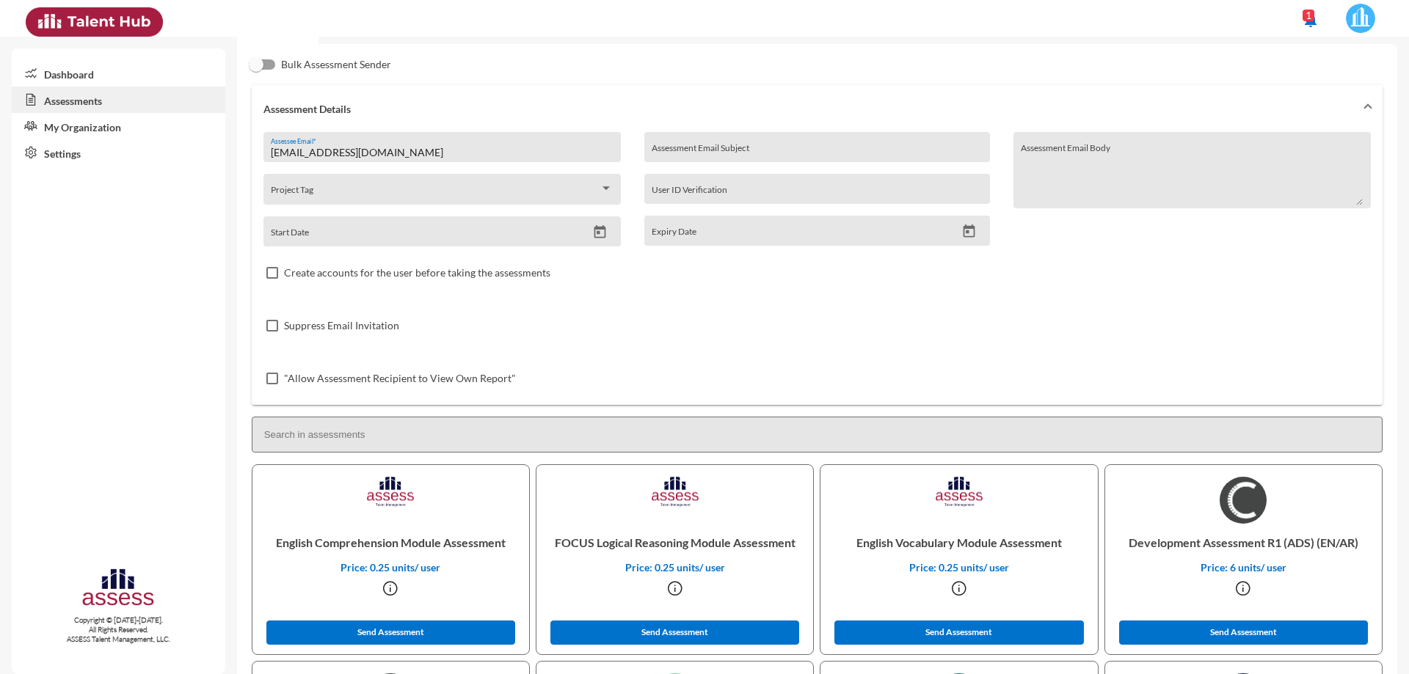
scroll to position [0, 0]
